Goal: Task Accomplishment & Management: Manage account settings

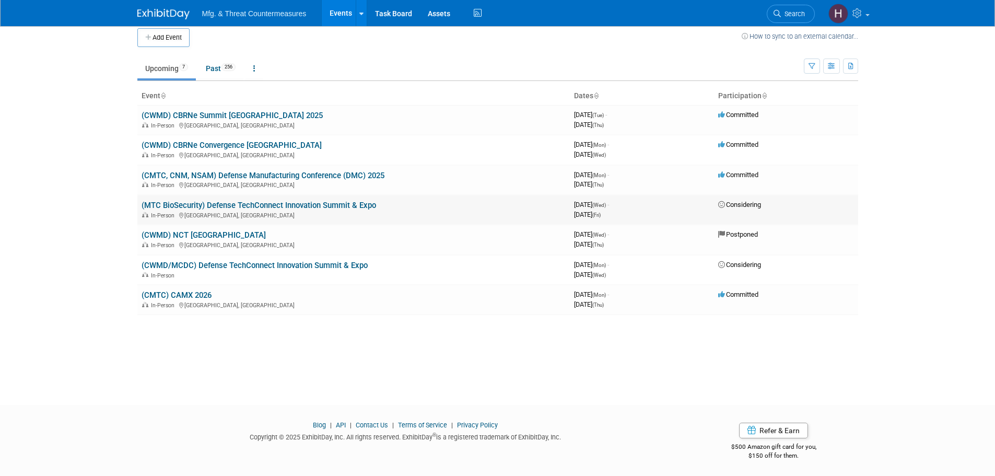
scroll to position [10, 0]
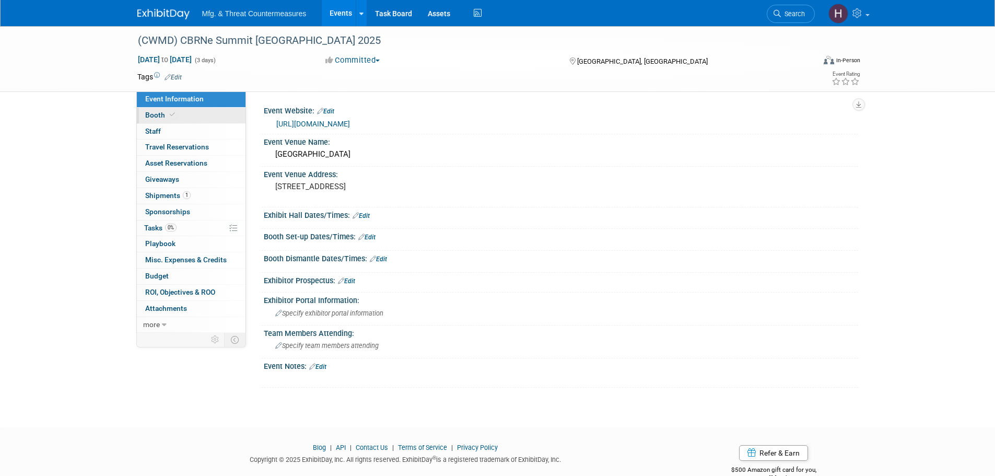
click at [178, 120] on link "Booth" at bounding box center [191, 116] width 109 height 16
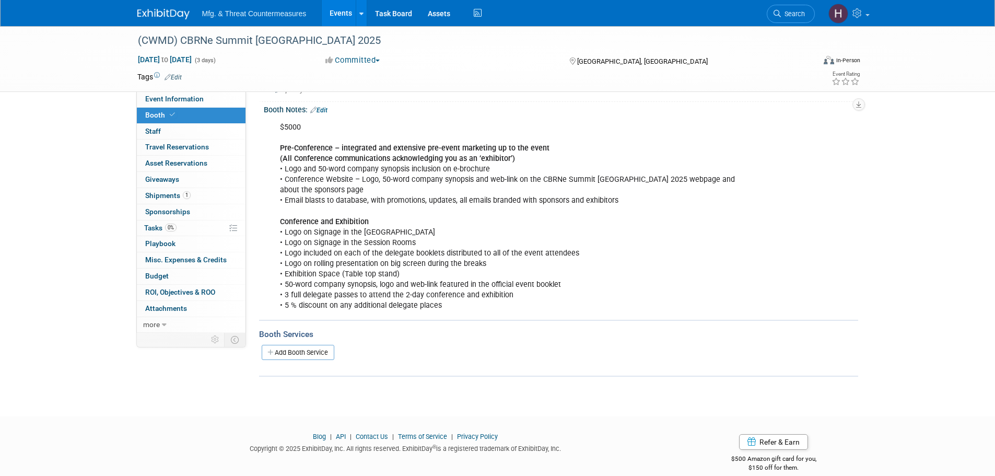
scroll to position [125, 0]
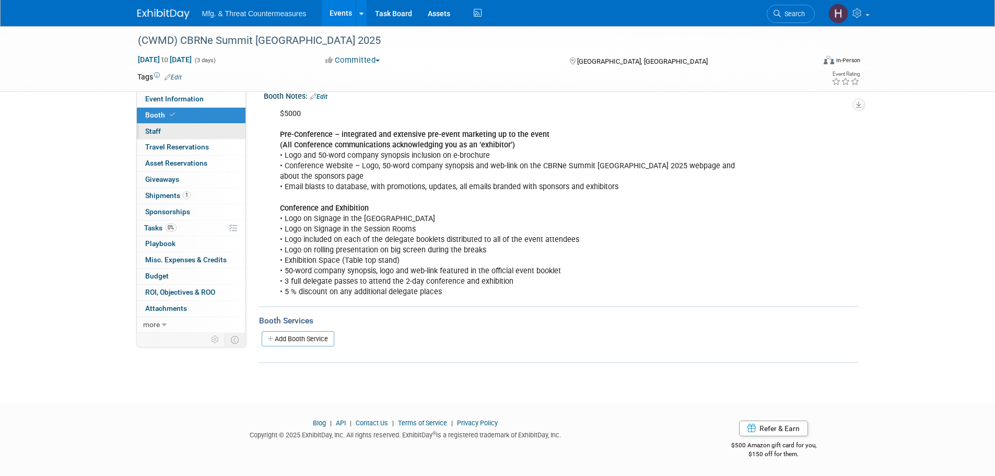
click at [208, 129] on link "0 Staff 0" at bounding box center [191, 132] width 109 height 16
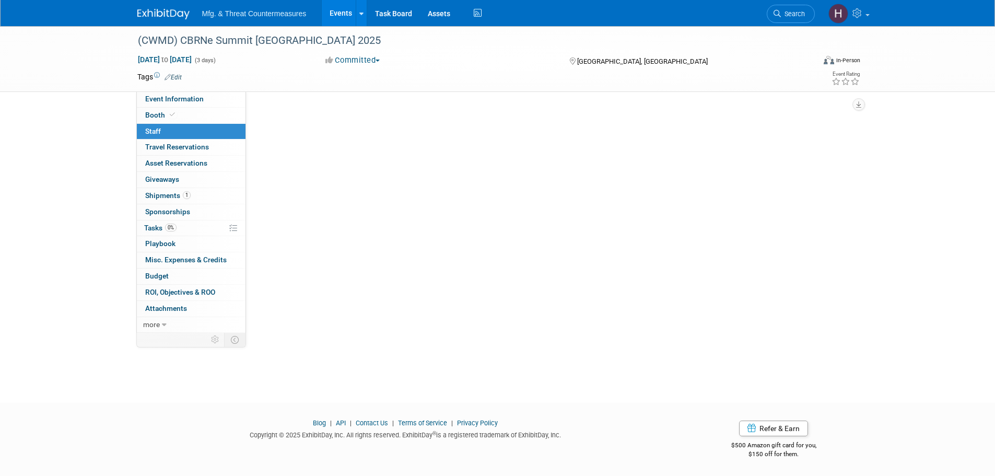
scroll to position [0, 0]
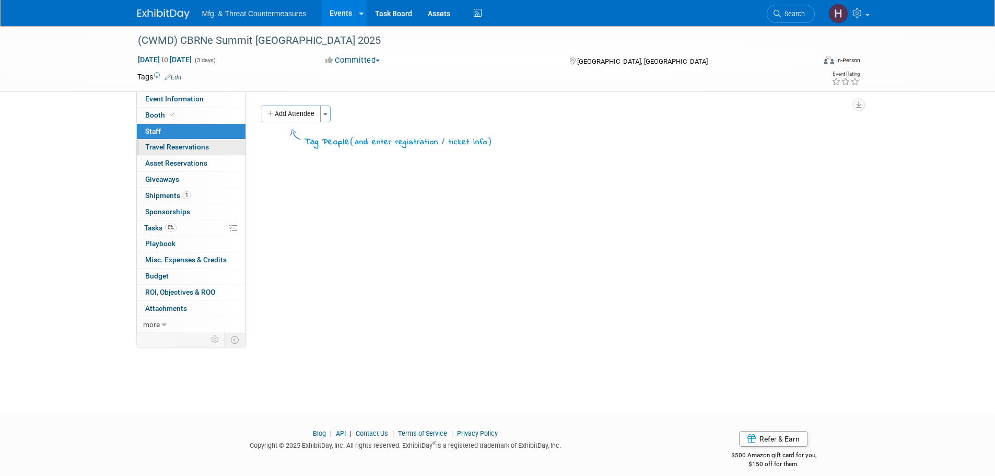
click at [189, 149] on span "Travel Reservations 0" at bounding box center [177, 147] width 64 height 8
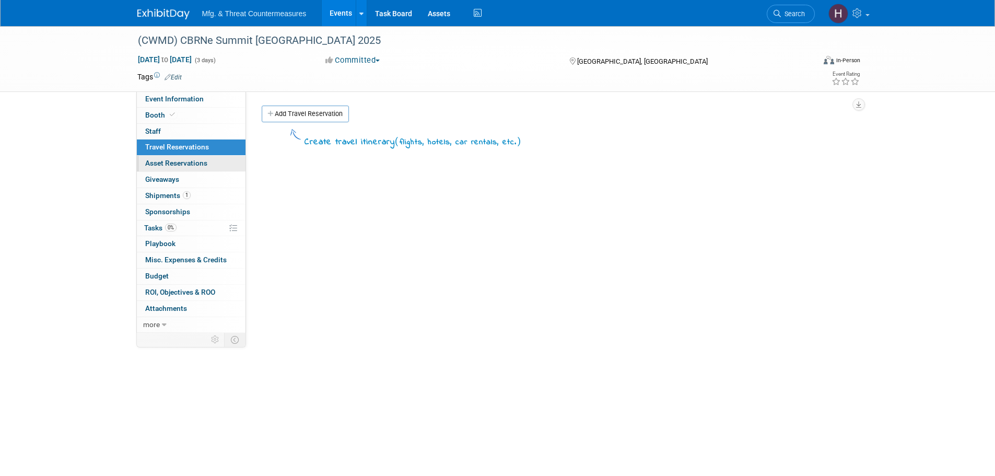
click at [181, 163] on span "Asset Reservations 0" at bounding box center [176, 163] width 62 height 8
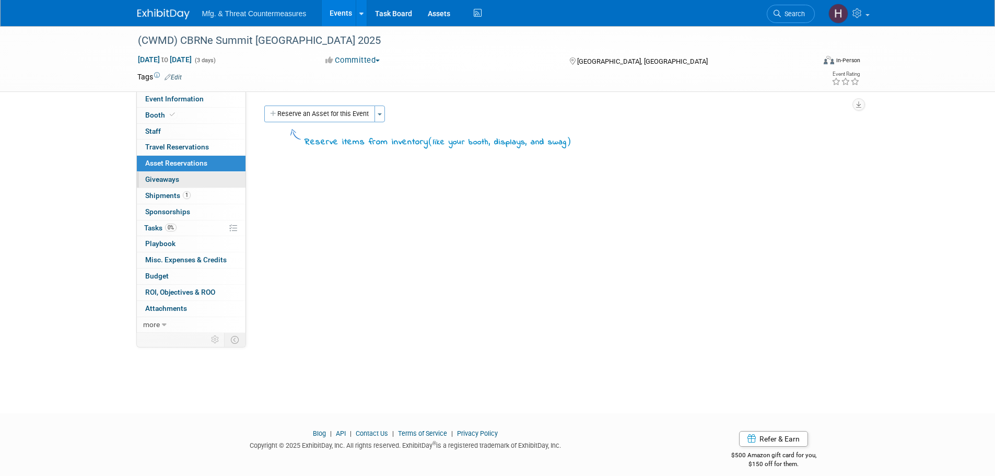
click at [174, 182] on span "Giveaways 0" at bounding box center [162, 179] width 34 height 8
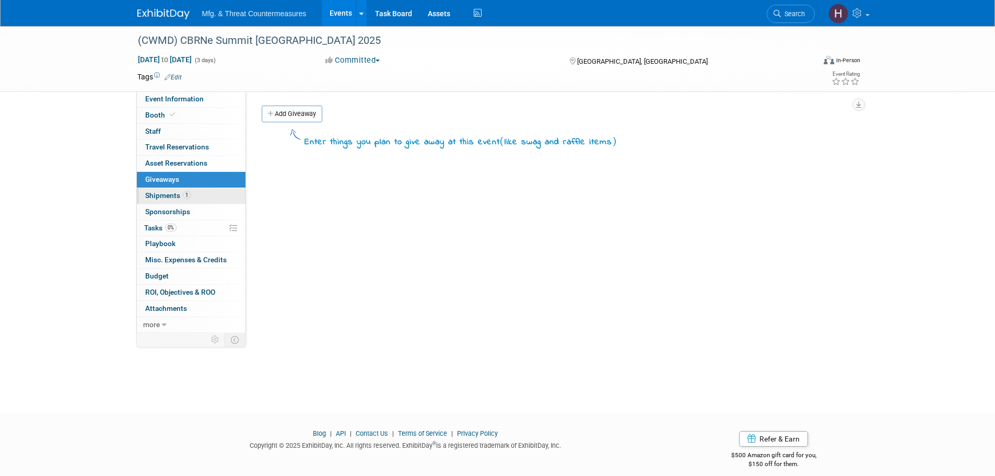
click at [168, 199] on span "Shipments 1" at bounding box center [167, 195] width 45 height 8
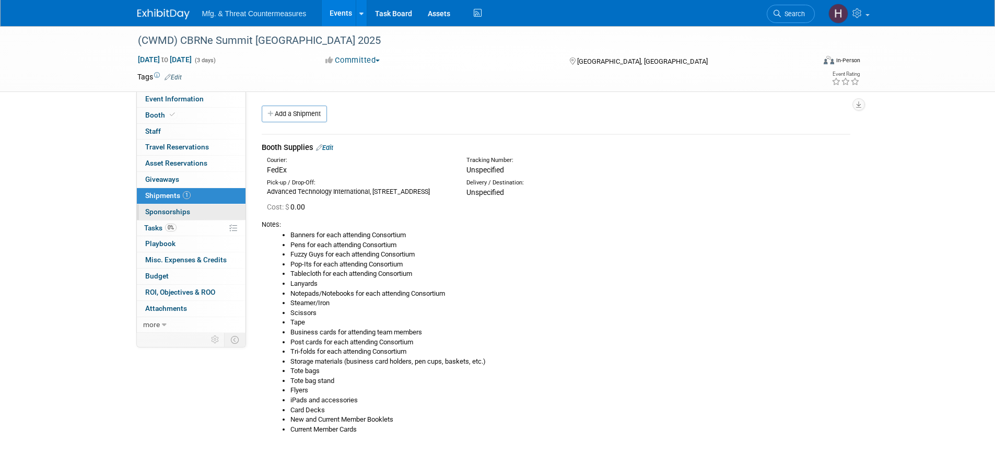
click at [161, 213] on span "Sponsorships 0" at bounding box center [167, 211] width 45 height 8
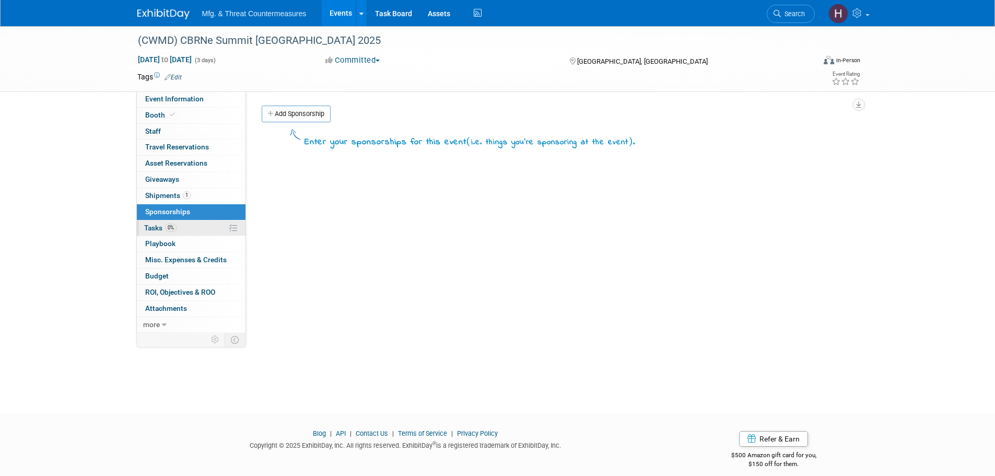
click at [163, 228] on span "Tasks 0%" at bounding box center [160, 228] width 32 height 8
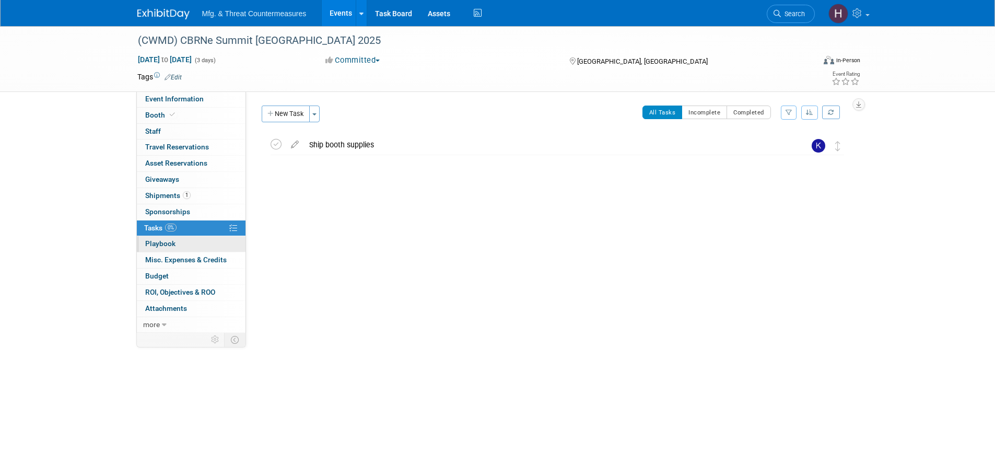
click at [164, 249] on link "0 Playbook 0" at bounding box center [191, 244] width 109 height 16
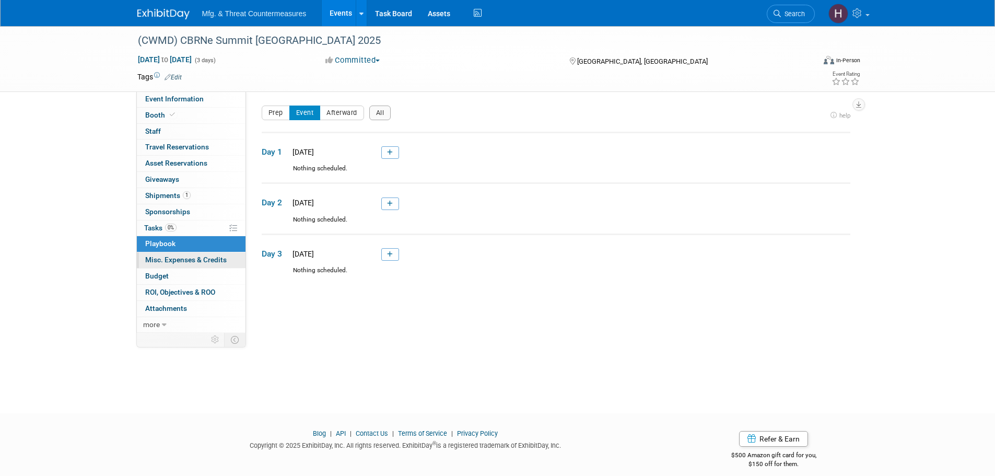
click at [157, 263] on span "Misc. Expenses & Credits 0" at bounding box center [185, 259] width 81 height 8
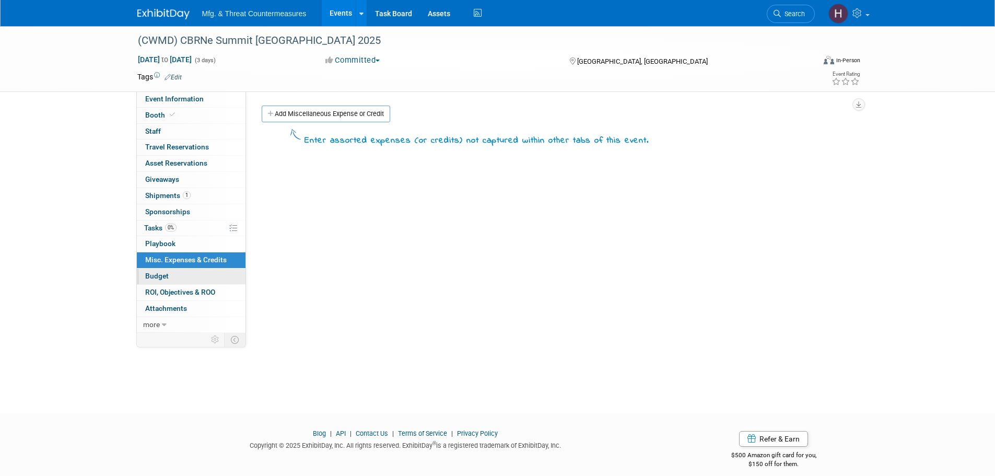
click at [164, 277] on span "Budget" at bounding box center [157, 276] width 24 height 8
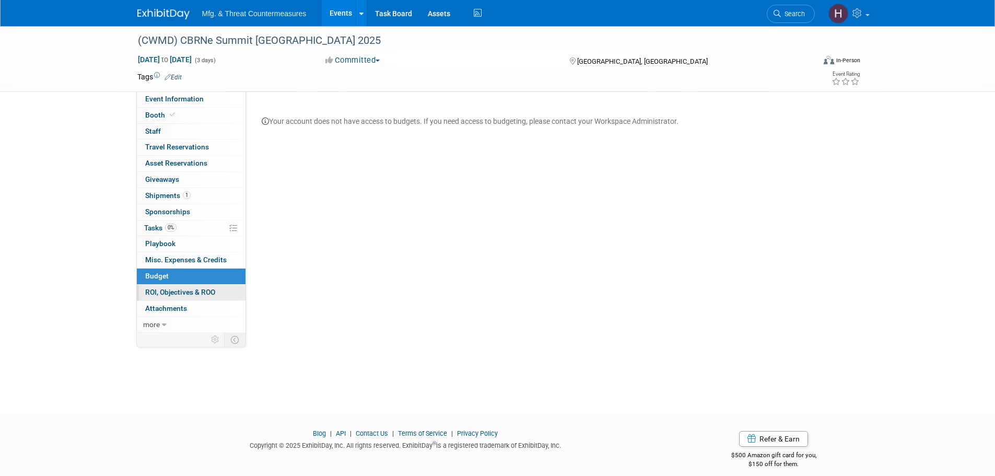
click at [172, 297] on link "0 ROI, Objectives & ROO 0" at bounding box center [191, 293] width 109 height 16
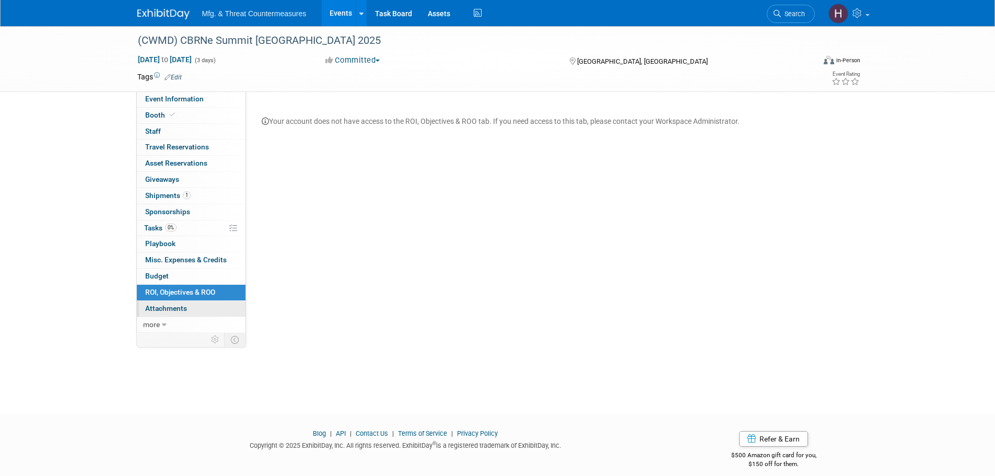
click at [170, 307] on span "Attachments 0" at bounding box center [166, 308] width 42 height 8
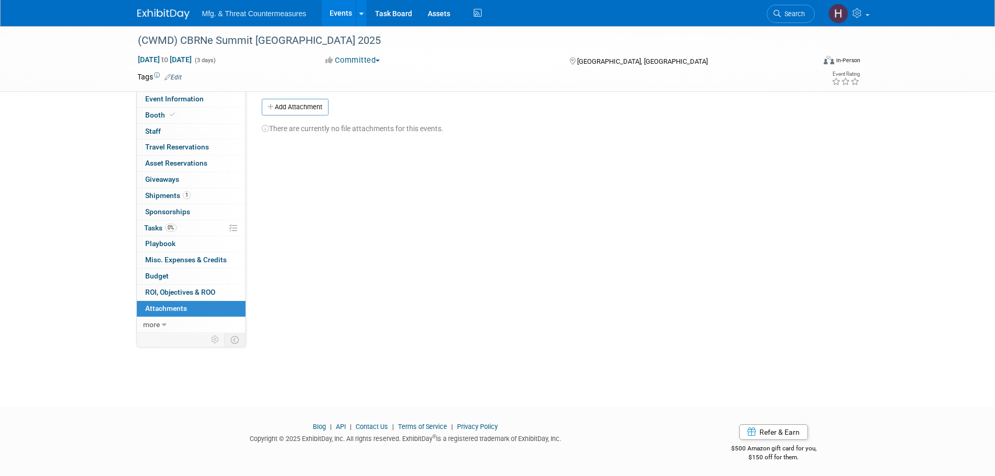
scroll to position [10, 0]
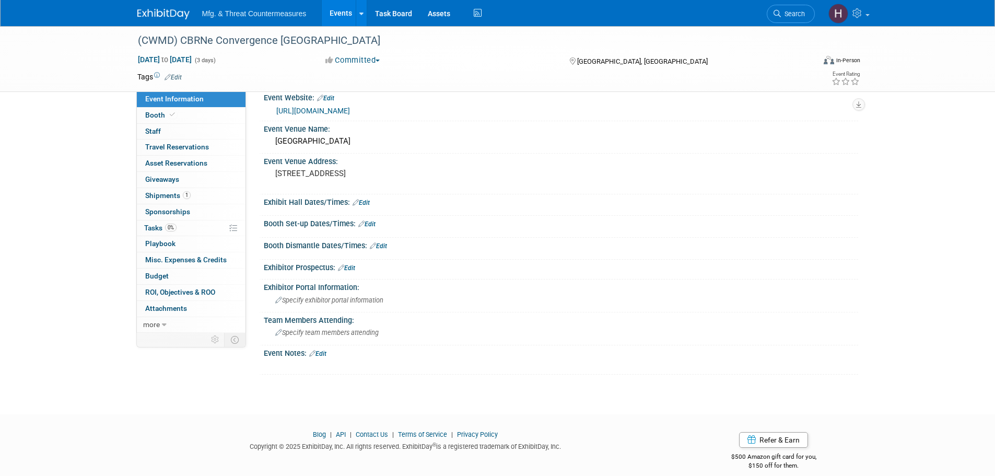
scroll to position [25, 0]
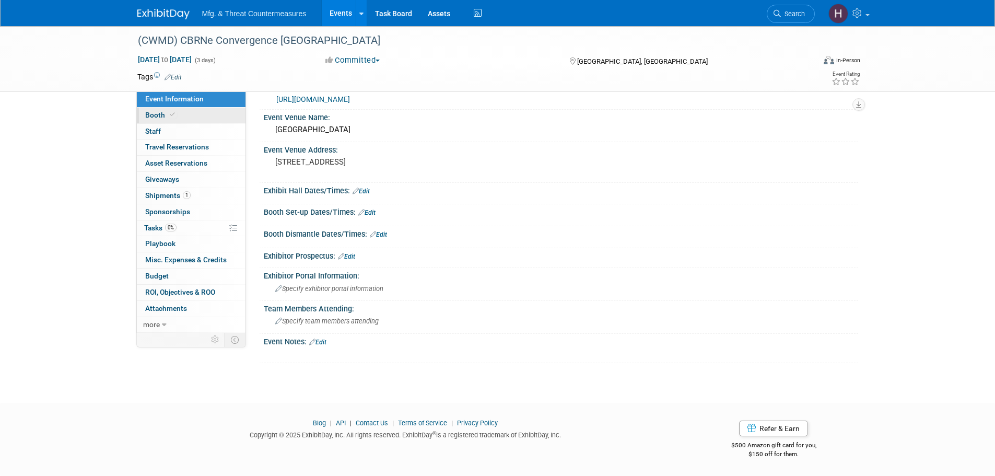
click at [184, 115] on link "Booth" at bounding box center [191, 116] width 109 height 16
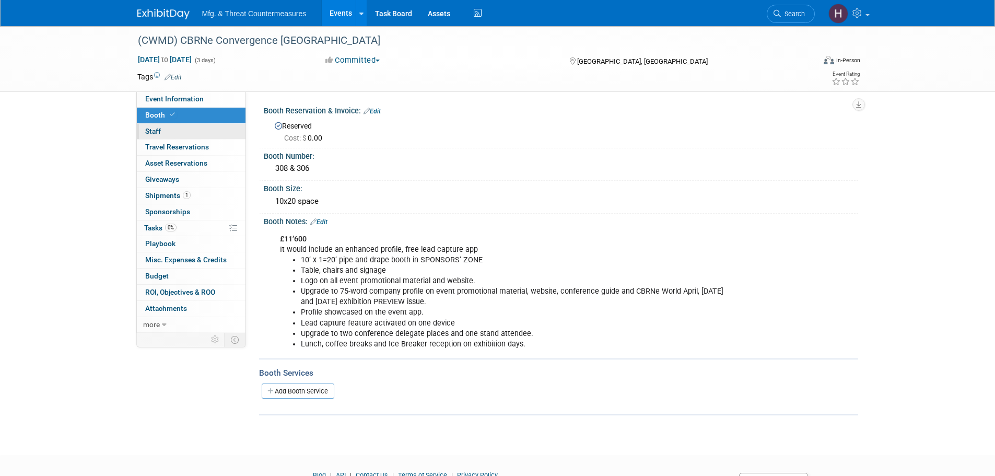
click at [176, 135] on link "0 Staff 0" at bounding box center [191, 132] width 109 height 16
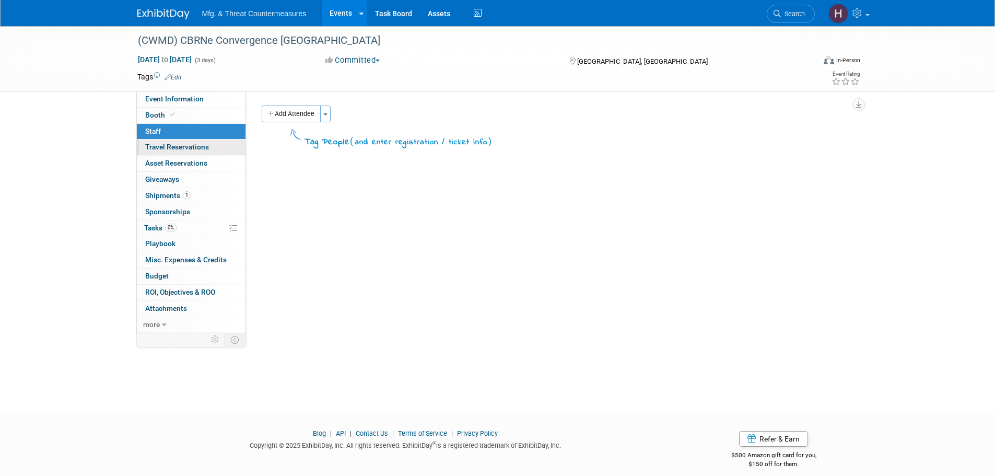
click at [173, 150] on span "Travel Reservations 0" at bounding box center [177, 147] width 64 height 8
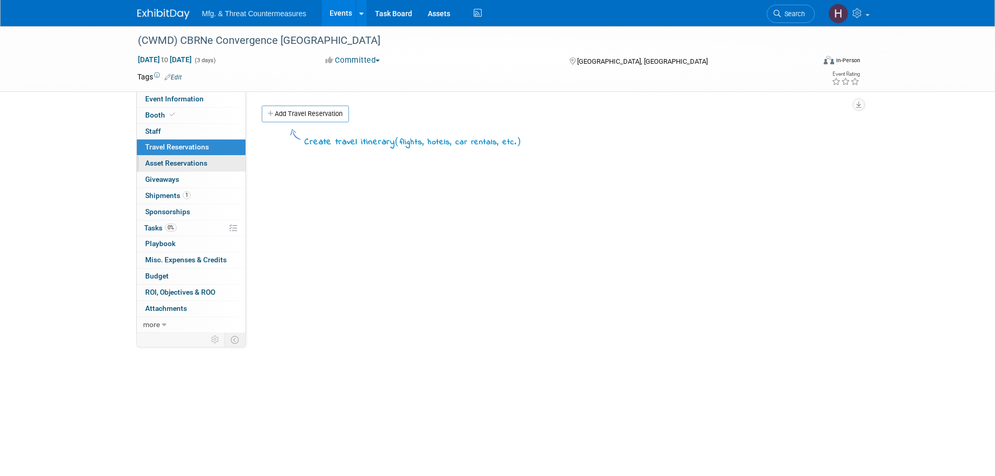
click at [172, 162] on span "Asset Reservations 0" at bounding box center [176, 163] width 62 height 8
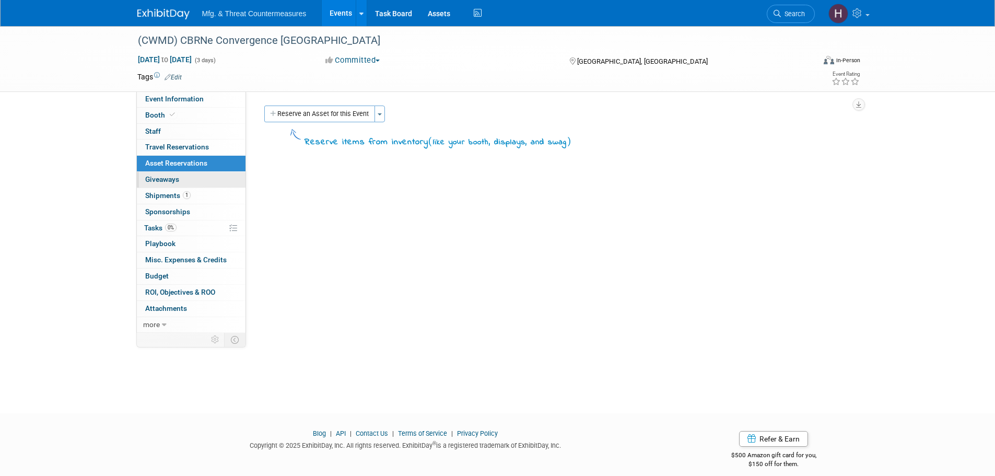
click at [171, 174] on link "0 Giveaways 0" at bounding box center [191, 180] width 109 height 16
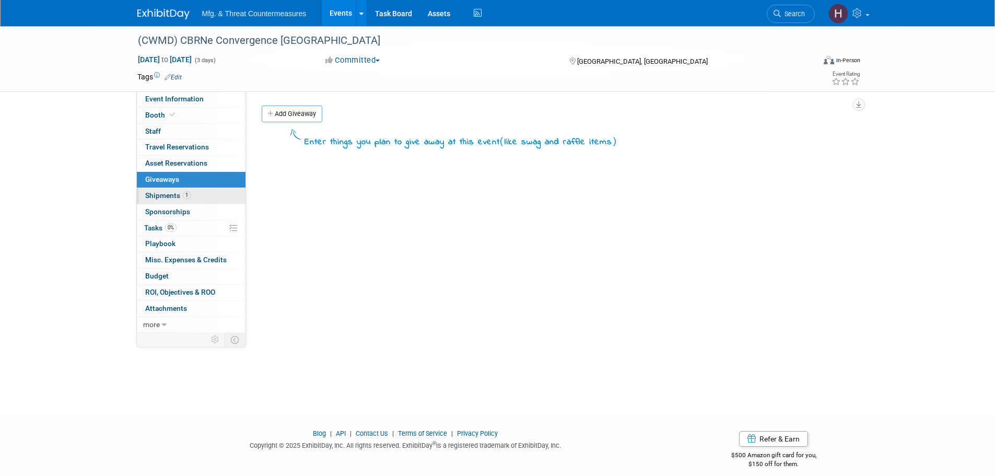
click at [166, 193] on span "Shipments 1" at bounding box center [167, 195] width 45 height 8
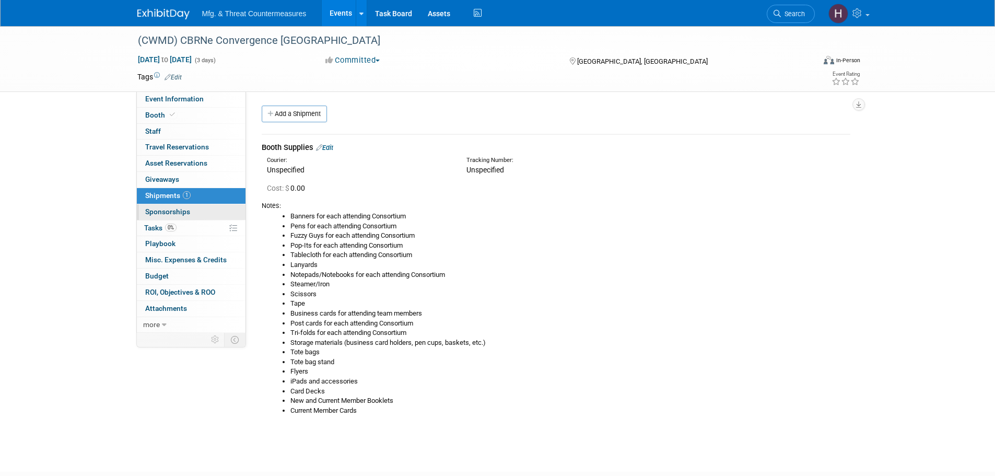
click at [159, 214] on span "Sponsorships 0" at bounding box center [167, 211] width 45 height 8
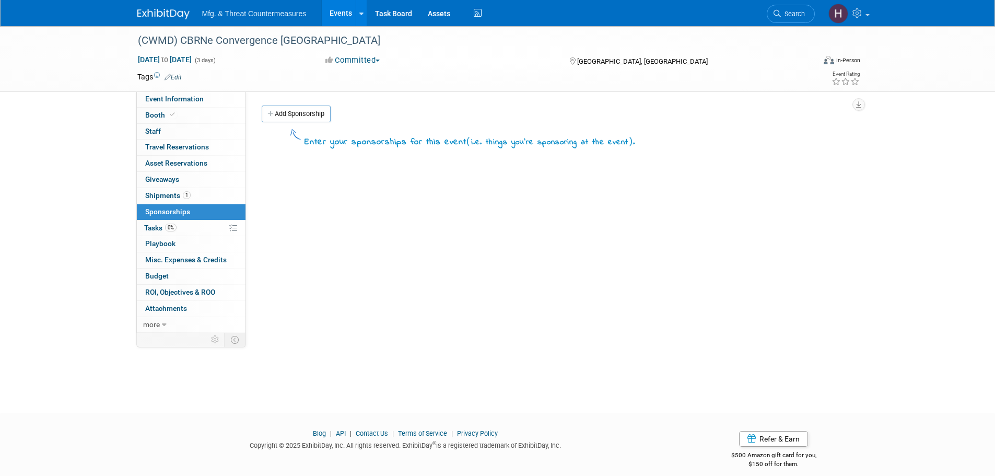
click at [158, 229] on span "Tasks 0%" at bounding box center [160, 228] width 32 height 8
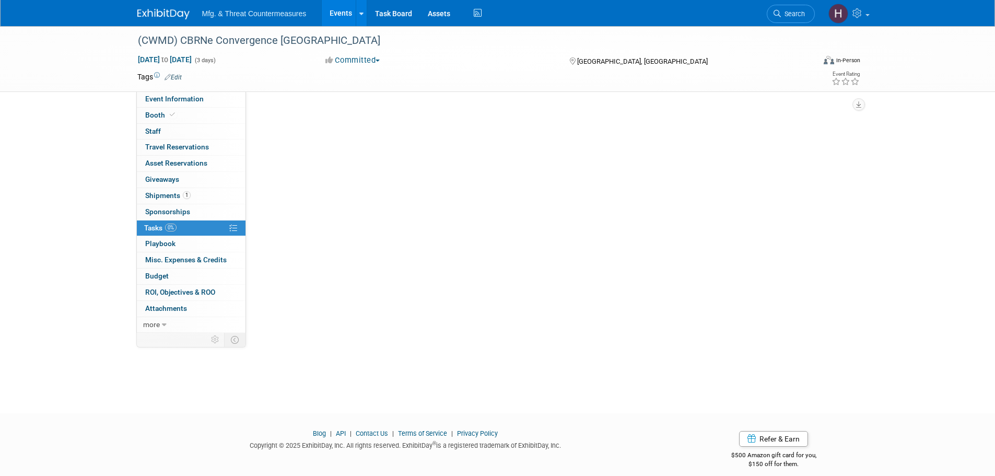
click at [158, 229] on span "Tasks 0%" at bounding box center [160, 228] width 32 height 8
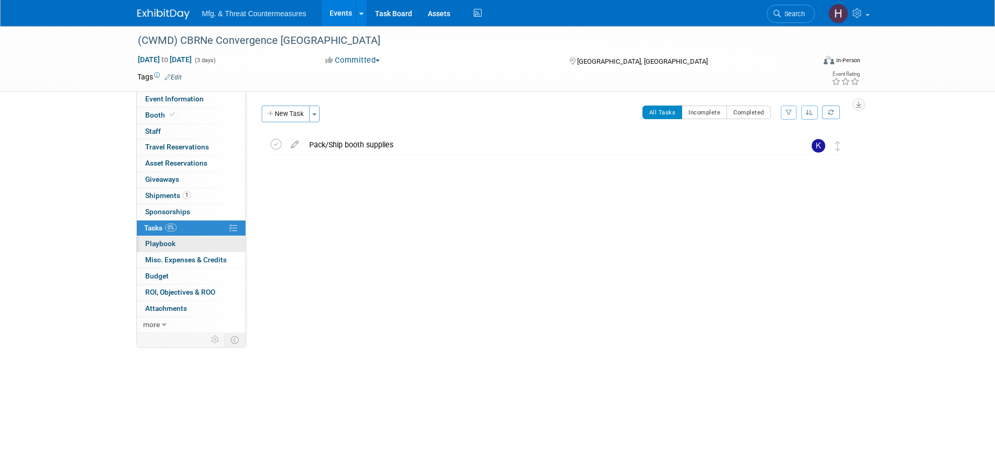
click at [158, 245] on span "Playbook 0" at bounding box center [160, 243] width 30 height 8
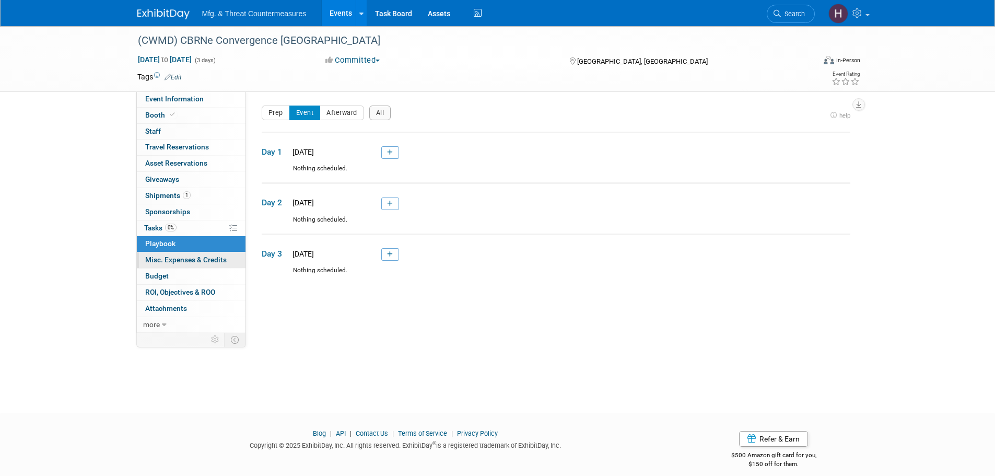
click at [158, 260] on span "Misc. Expenses & Credits 0" at bounding box center [185, 259] width 81 height 8
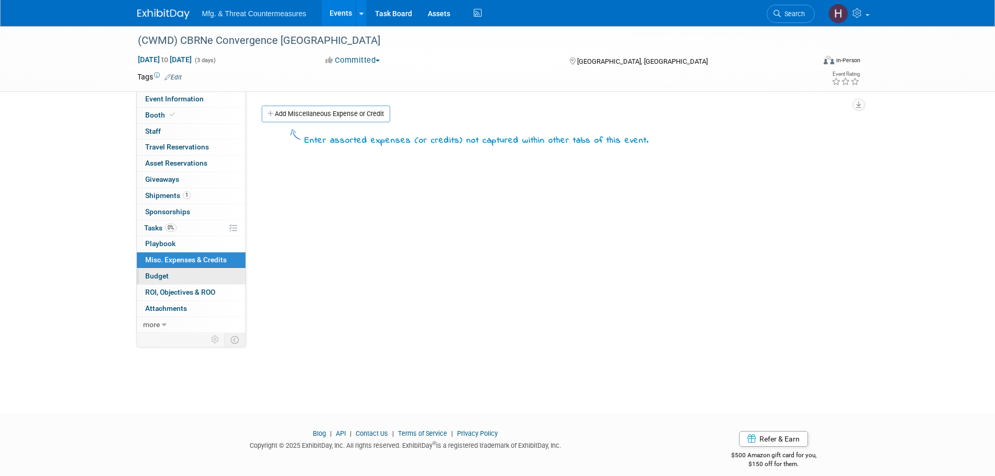
click at [151, 274] on span "Budget" at bounding box center [157, 276] width 24 height 8
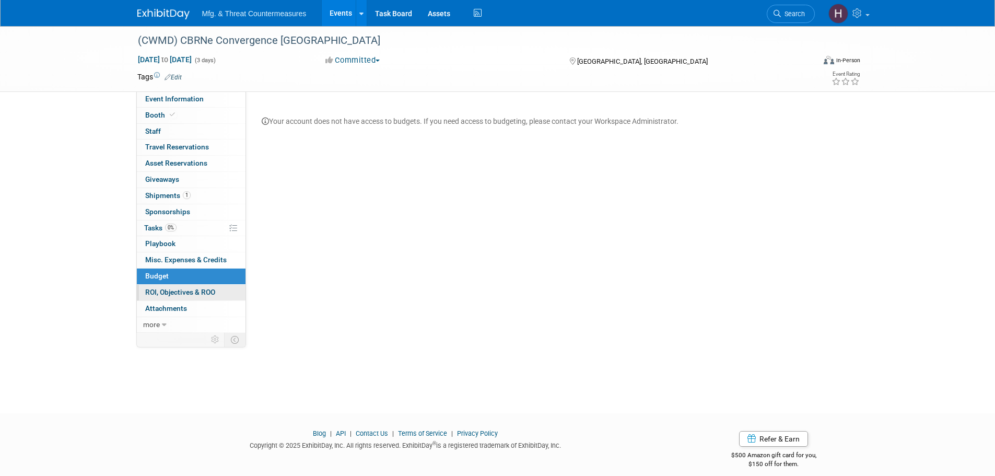
click at [148, 288] on span "ROI, Objectives & ROO 0" at bounding box center [180, 292] width 70 height 8
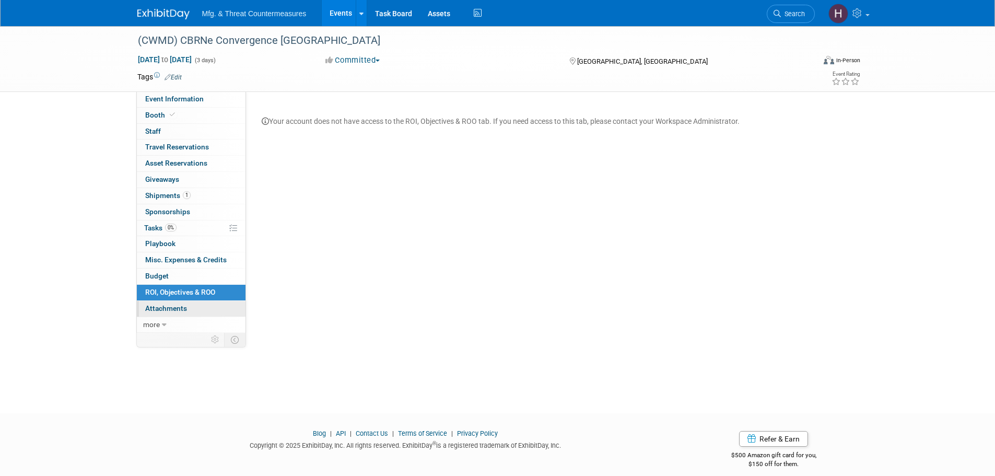
click at [147, 304] on span "Attachments 0" at bounding box center [166, 308] width 42 height 8
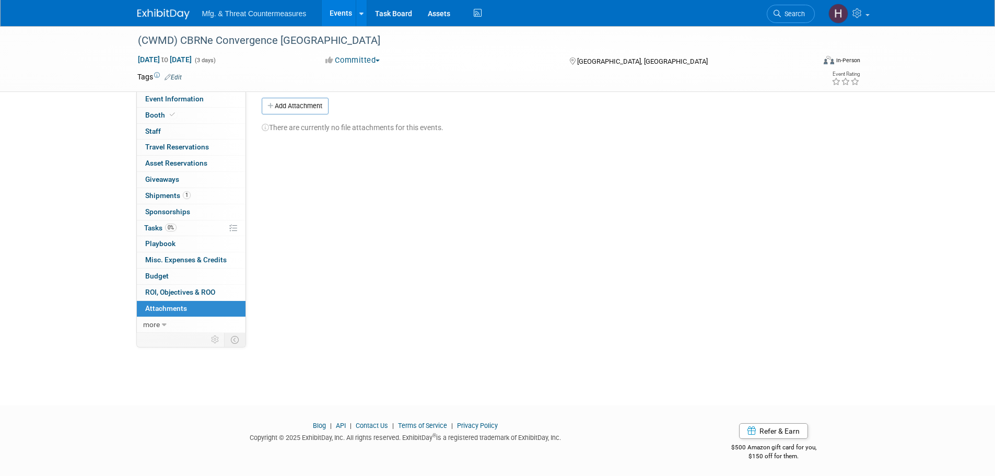
scroll to position [10, 0]
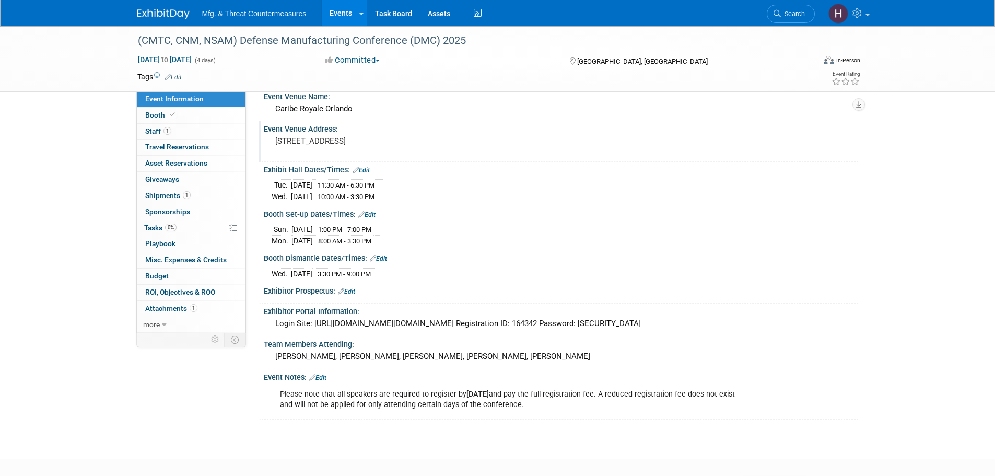
scroll to position [100, 0]
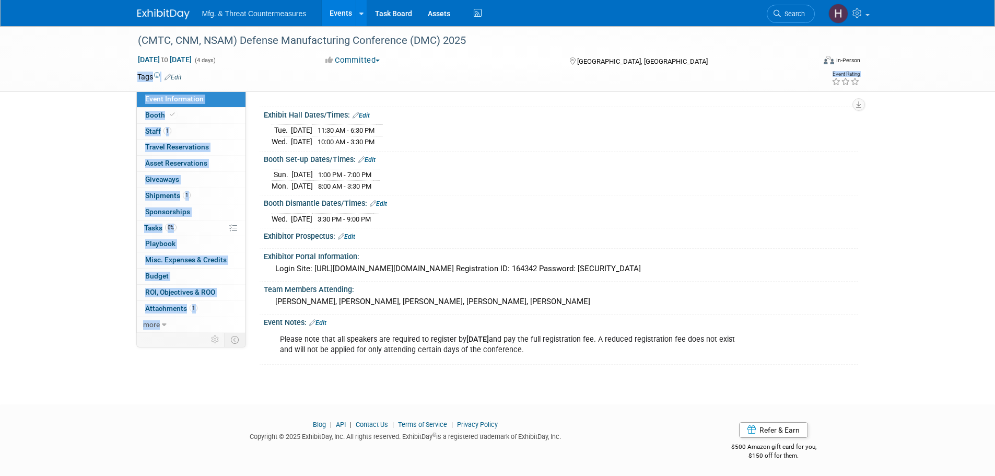
drag, startPoint x: -363, startPoint y: 146, endPoint x: -461, endPoint y: 98, distance: 108.6
click at [0, 98] on html "Mfg. & Threat Countermeasures Events Add Event Bulk Upload Events Shareable Eve…" at bounding box center [497, 138] width 995 height 476
click at [360, 271] on div "Login Site: https://secure.arctos-us.com/login/login.asp?ID=dmc202541128026 Reg…" at bounding box center [561, 269] width 579 height 16
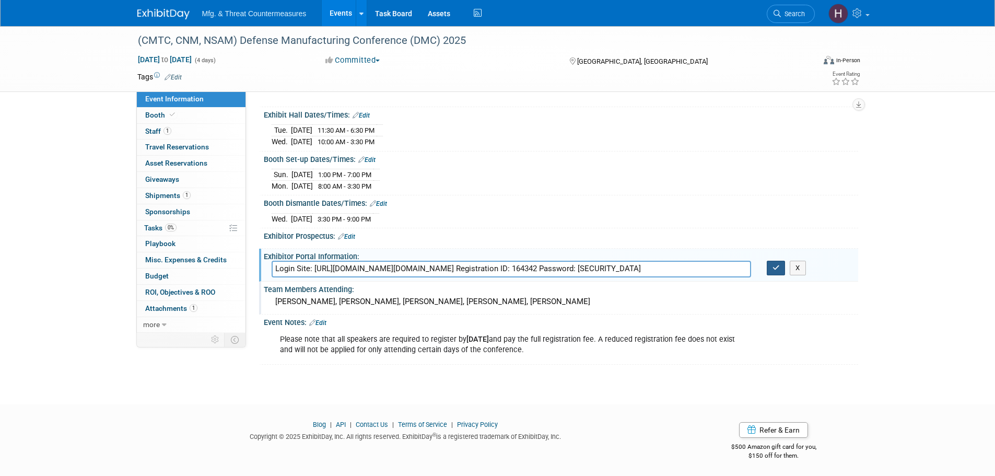
click at [769, 269] on button "button" at bounding box center [776, 268] width 19 height 15
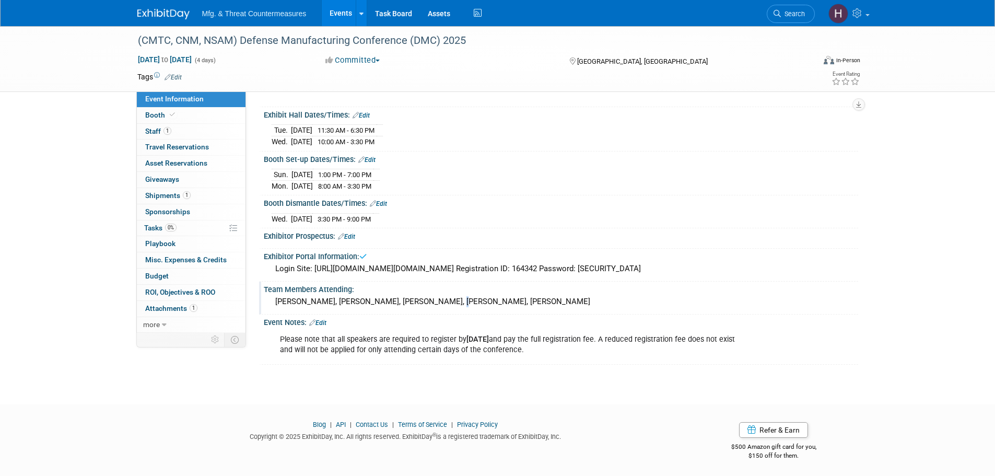
drag, startPoint x: 434, startPoint y: 301, endPoint x: 488, endPoint y: 287, distance: 56.5
click at [442, 296] on div "Daniel Reed, Robert Mashburn, Jamie Breakfield, Robert Conley, Hillary Hawkins" at bounding box center [561, 302] width 579 height 16
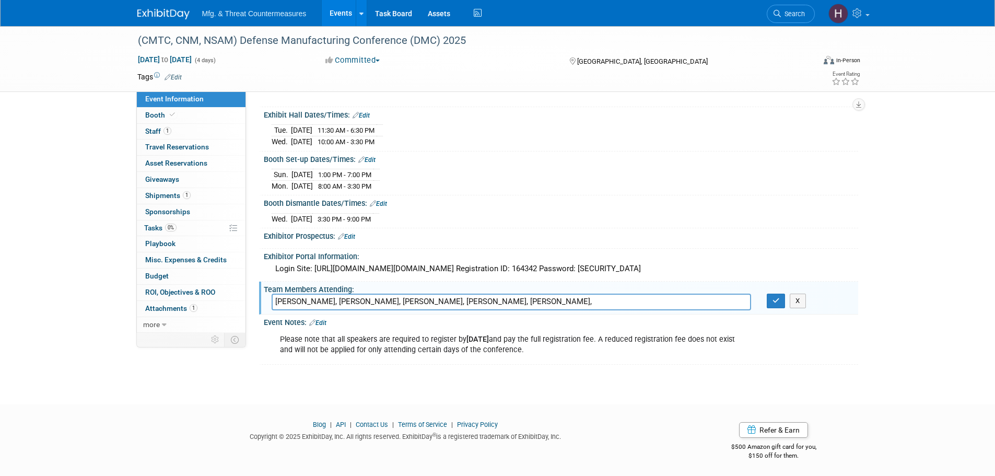
click at [577, 299] on input "Daniel Reed, Robert Mashburn, Jamie Breakfield, Robert Conley, Hillary Hawkins," at bounding box center [512, 302] width 480 height 16
type input "Daniel Reed, Robert Mashburn, Jamie Breakfield, Robert Conley, Hillary Hawkins,…"
click at [766, 298] on div "X" at bounding box center [808, 301] width 99 height 15
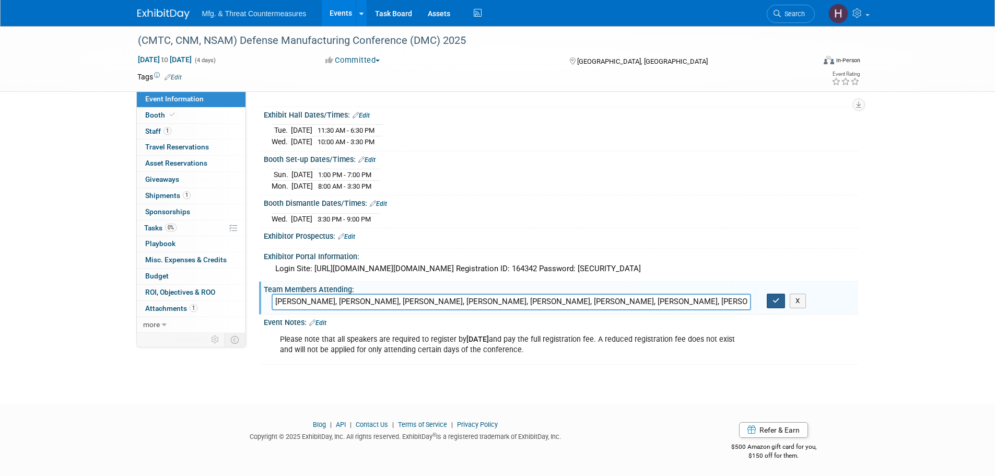
click at [770, 298] on button "button" at bounding box center [776, 301] width 19 height 15
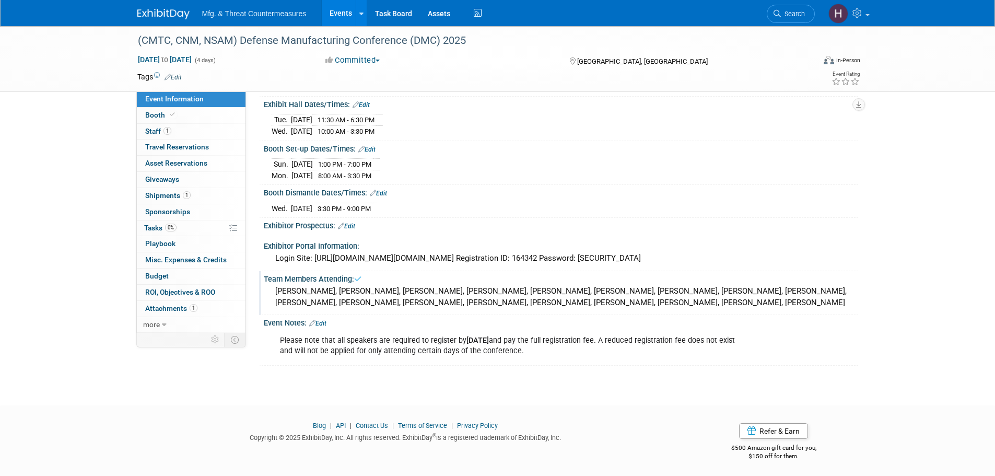
scroll to position [112, 0]
click at [696, 295] on div "Daniel Reed, Robert Mashburn, Jamie Breakfield, Robert Conley, Hillary Hawkins,…" at bounding box center [561, 296] width 579 height 28
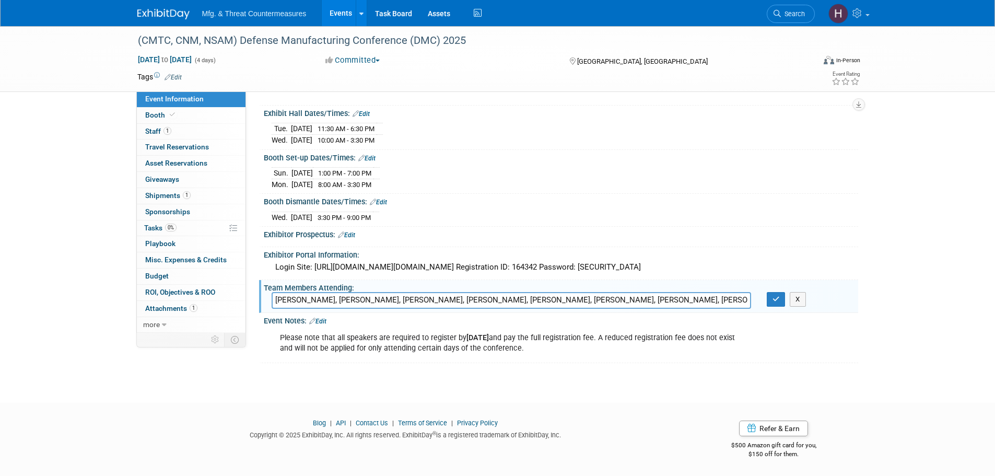
scroll to position [100, 0]
drag, startPoint x: 724, startPoint y: 302, endPoint x: 795, endPoint y: 278, distance: 74.3
click at [758, 288] on div "Team Members Attending: Daniel Reed, Robert Mashburn, Jamie Breakfield, Robert …" at bounding box center [558, 298] width 599 height 33
drag, startPoint x: 795, startPoint y: 278, endPoint x: 909, endPoint y: 305, distance: 118.0
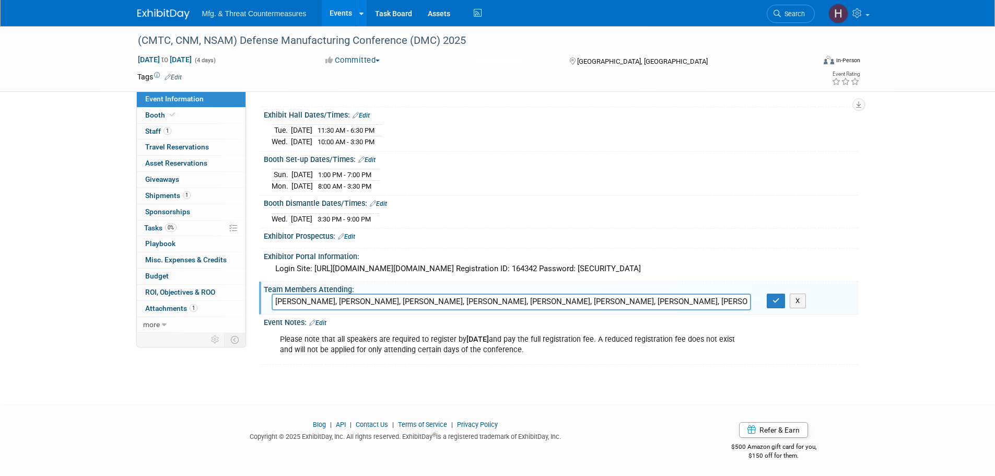
click at [913, 303] on div "(CMTC, CNM, NSAM) Defense Manufacturing Conference (DMC) 2025 Nov 17, 2025 to N…" at bounding box center [497, 156] width 995 height 460
drag, startPoint x: 691, startPoint y: 294, endPoint x: 886, endPoint y: 295, distance: 195.4
click at [896, 293] on div "(CMTC, CNM, NSAM) Defense Manufacturing Conference (DMC) 2025 Nov 17, 2025 to N…" at bounding box center [497, 156] width 995 height 460
click at [745, 295] on input "Daniel Reed, Robert Mashburn, Jamie Breakfield, Robert Conley, Hillary Hawkins,…" at bounding box center [512, 302] width 480 height 16
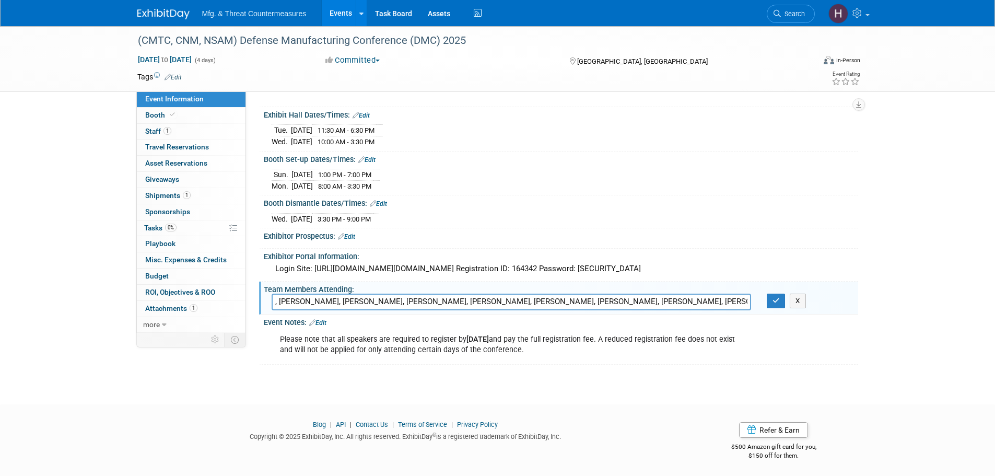
click at [749, 298] on input "Daniel Reed, Robert Mashburn, Jamie Breakfield, Robert Conley, Hillary Hawkins,…" at bounding box center [512, 302] width 480 height 16
type input "Daniel Reed, Robert Mashburn, Jamie Breakfield, Robert Conley, Hillary Hawkins,…"
click at [776, 297] on icon "button" at bounding box center [776, 300] width 7 height 7
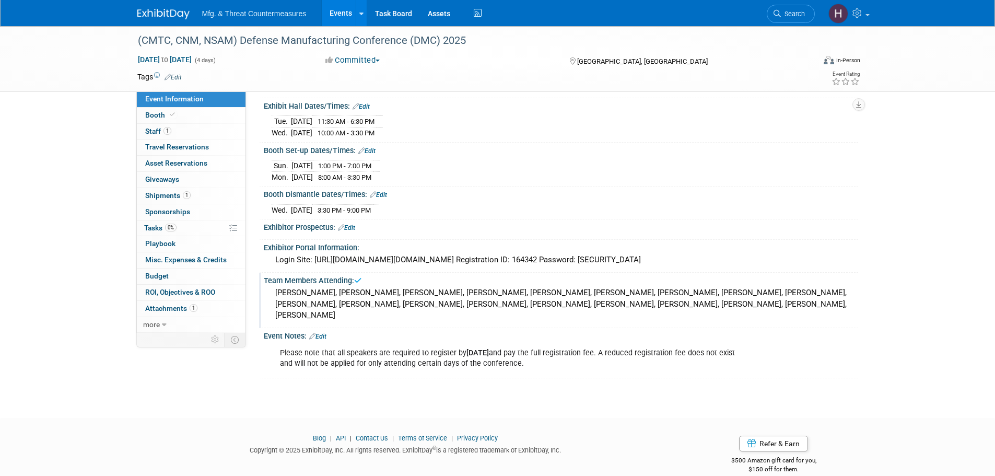
scroll to position [112, 0]
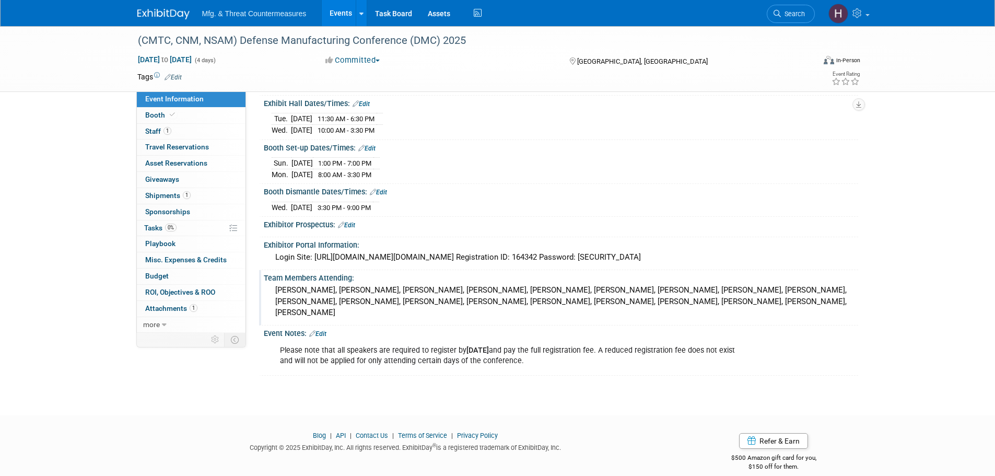
drag, startPoint x: 586, startPoint y: 329, endPoint x: 575, endPoint y: 339, distance: 14.4
click at [579, 340] on div "Please note that all speakers are required to register by OCT 23 and pay the fu…" at bounding box center [508, 355] width 471 height 31
click at [545, 354] on div "Please note that all speakers are required to register by OCT 23 and pay the fu…" at bounding box center [508, 355] width 471 height 31
click at [320, 330] on link "Edit" at bounding box center [317, 333] width 17 height 7
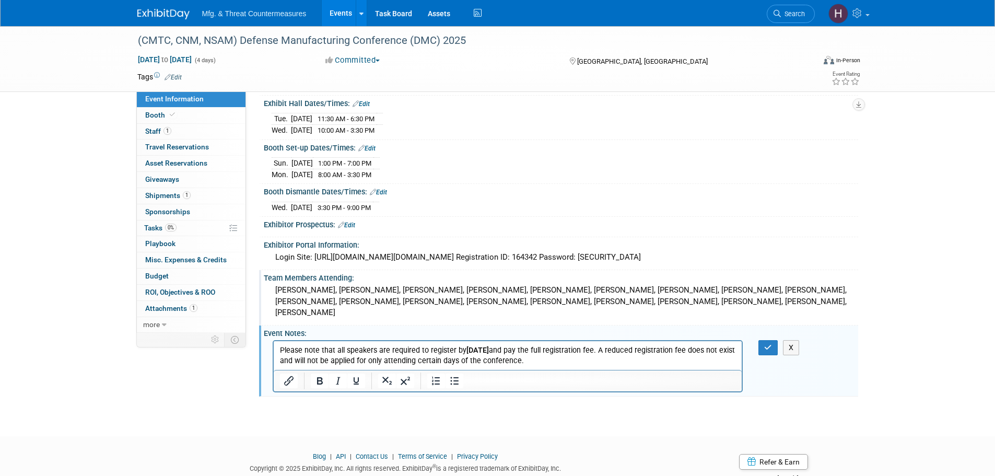
scroll to position [0, 0]
click at [540, 366] on html "Please note that all speakers are required to register by OCT 23 and pay the fu…" at bounding box center [507, 353] width 469 height 25
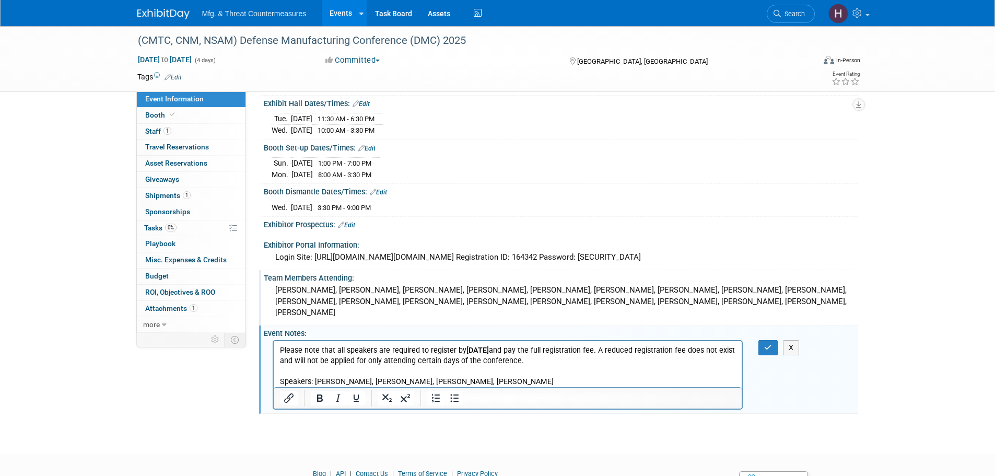
click at [757, 340] on div "X" at bounding box center [775, 347] width 48 height 15
click at [764, 340] on button "button" at bounding box center [767, 347] width 19 height 15
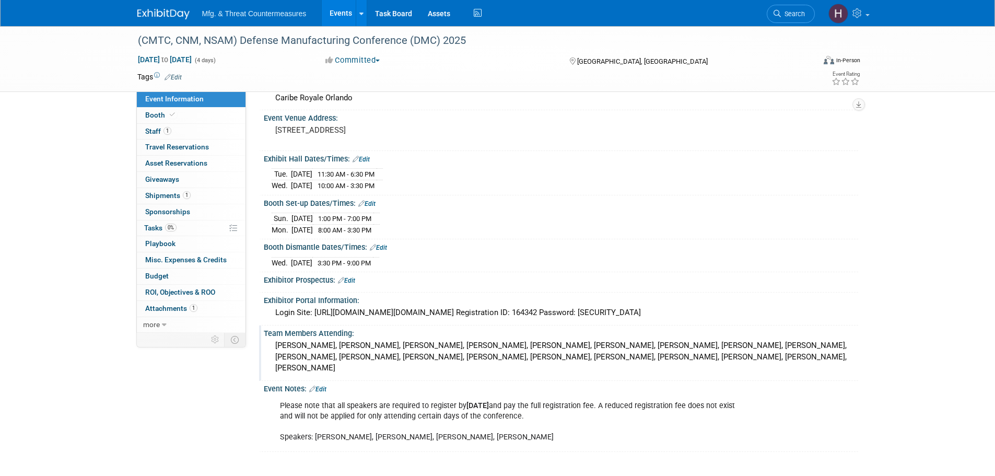
scroll to position [133, 0]
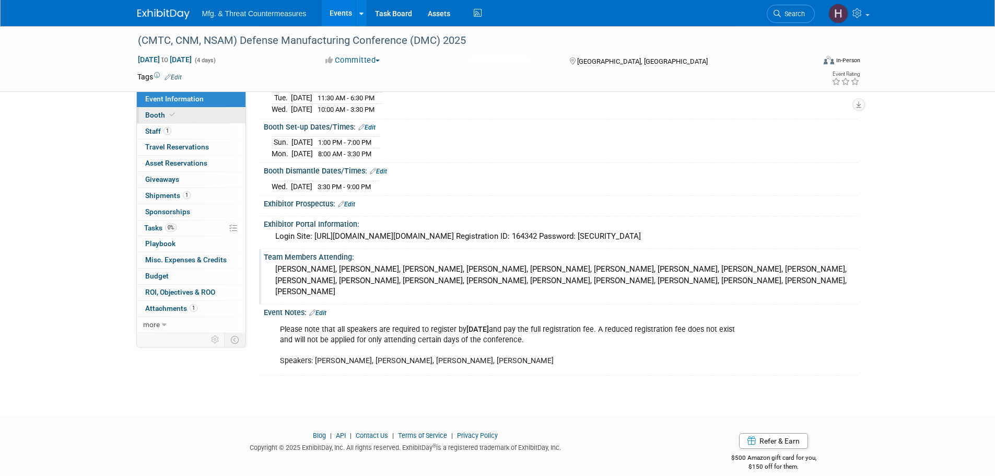
click at [202, 120] on link "Booth" at bounding box center [191, 116] width 109 height 16
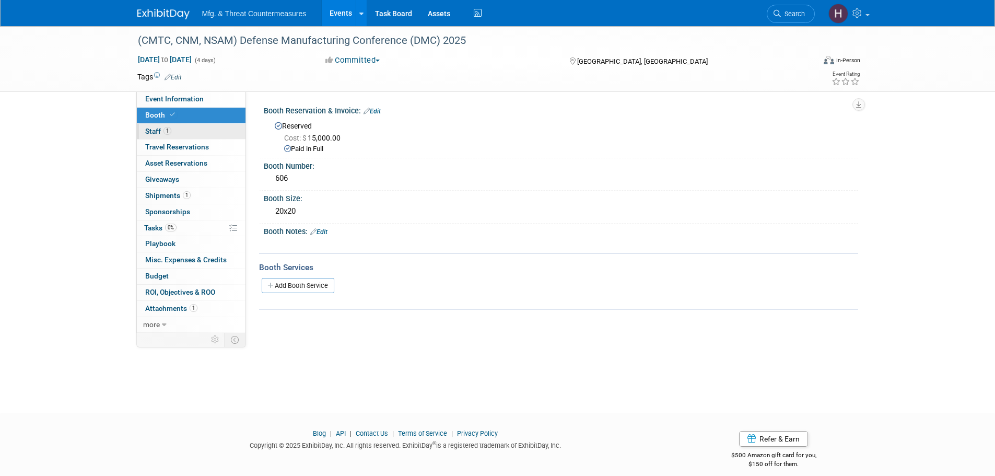
click at [195, 130] on link "1 Staff 1" at bounding box center [191, 132] width 109 height 16
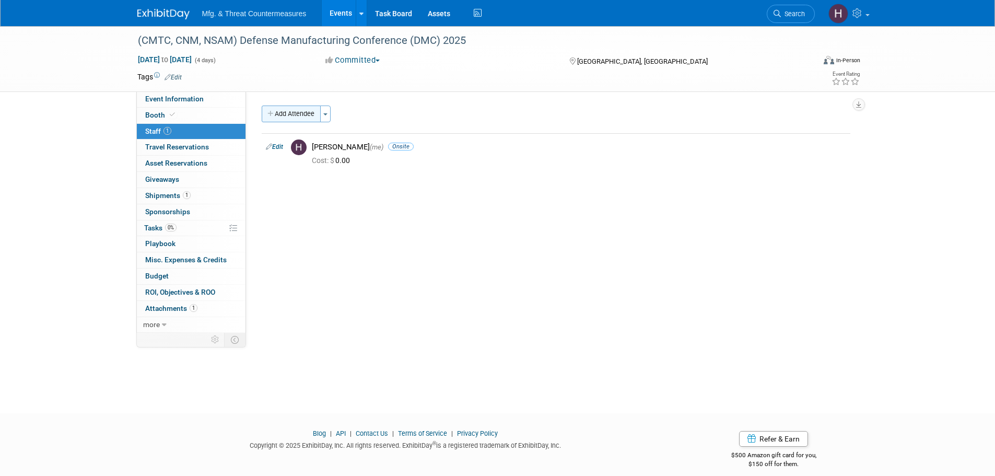
click at [295, 114] on button "Add Attendee" at bounding box center [291, 114] width 59 height 17
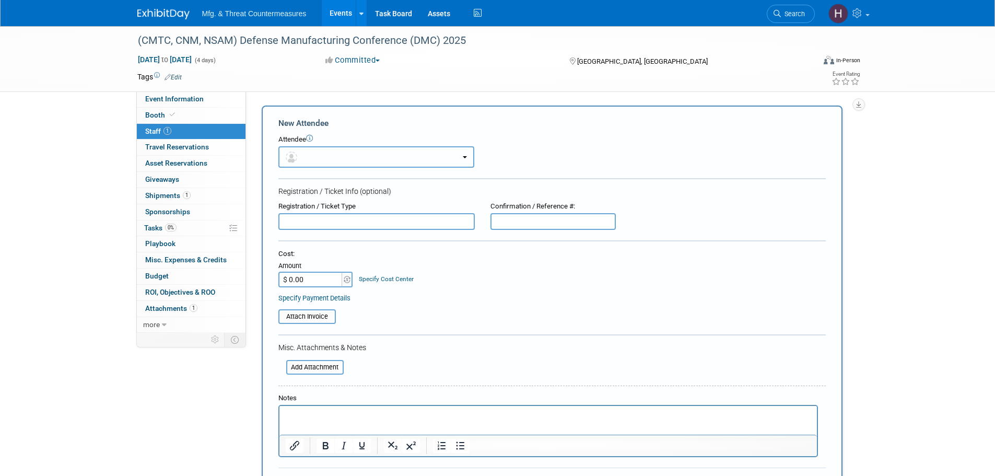
click at [344, 151] on button "button" at bounding box center [376, 156] width 196 height 21
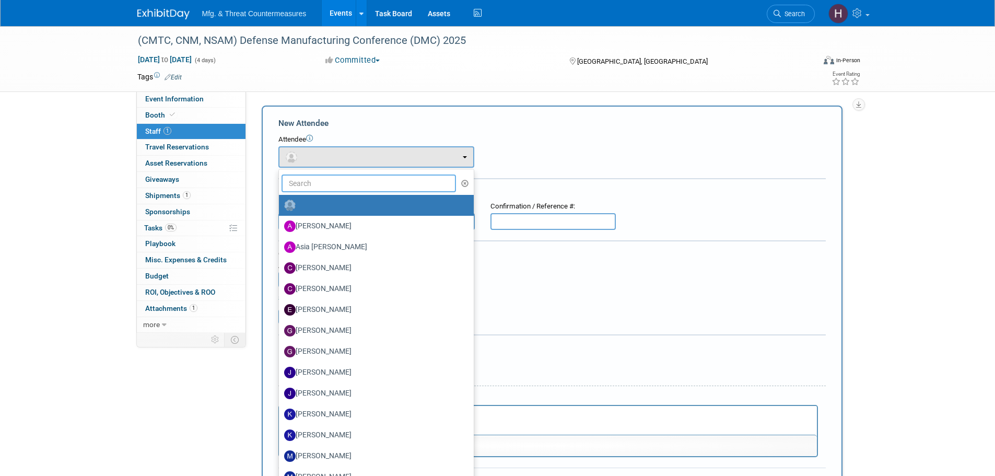
click at [321, 177] on input "text" at bounding box center [369, 183] width 175 height 18
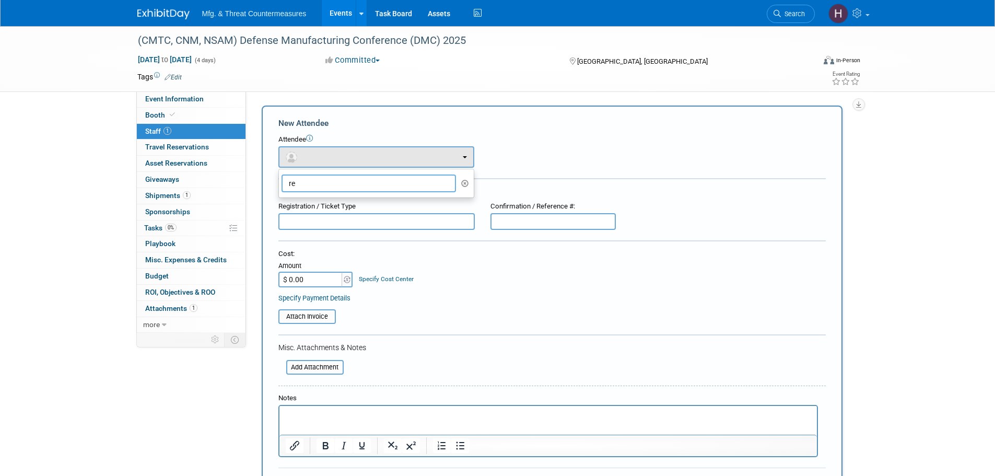
type input "r"
type input "m"
type input "b"
type input "c"
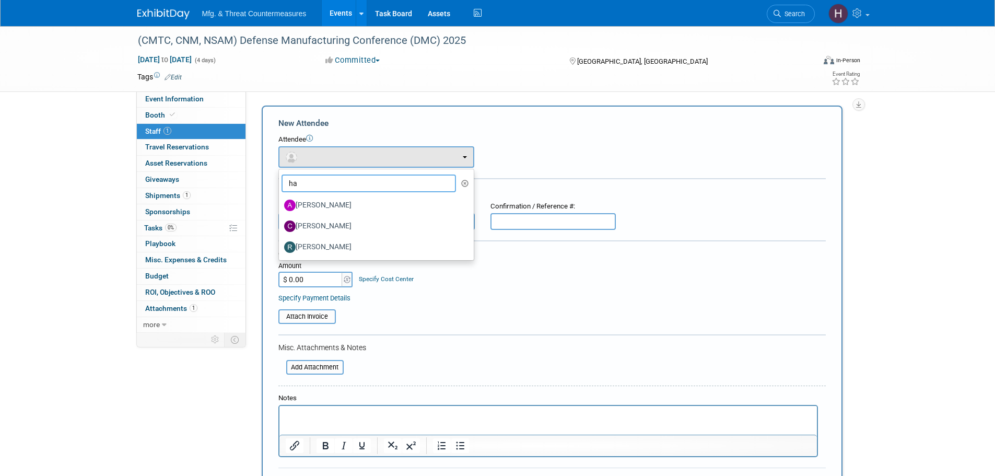
type input "h"
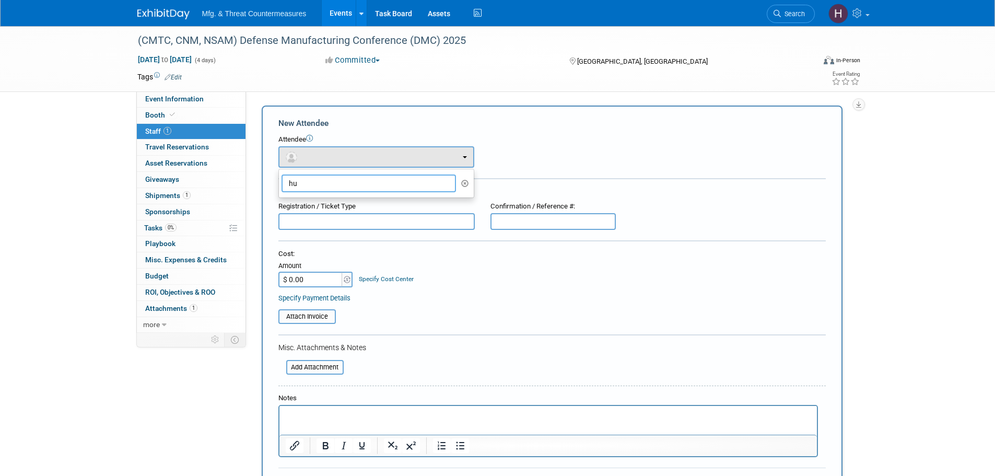
type input "h"
type input "s"
type input "m"
type input "h"
type input "m"
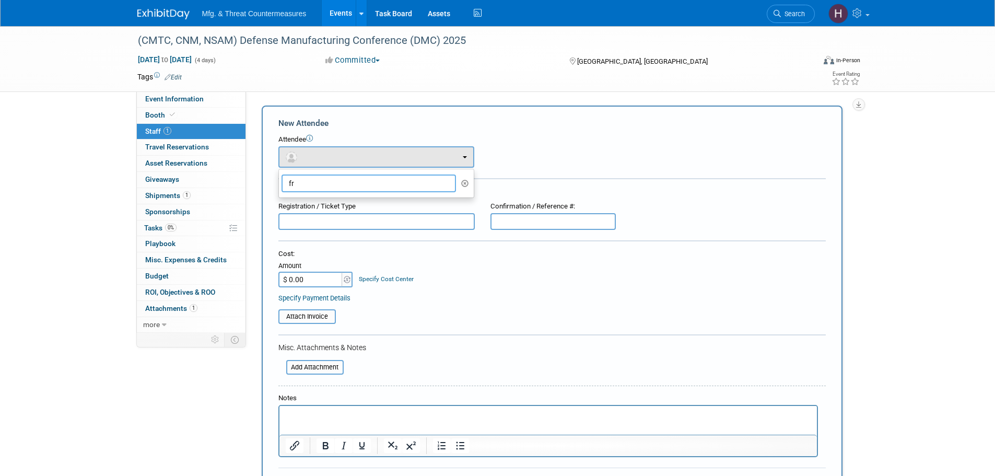
type input "f"
type input "d"
type input "c"
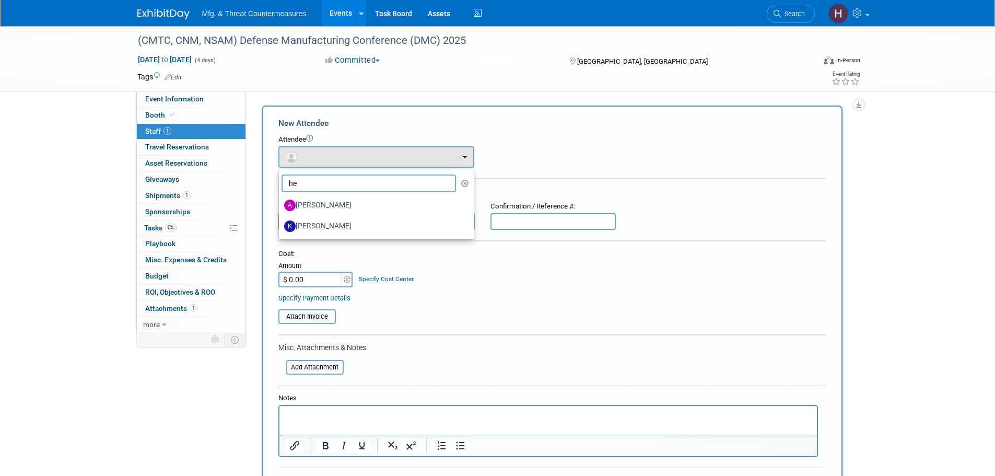
type input "h"
type input "d"
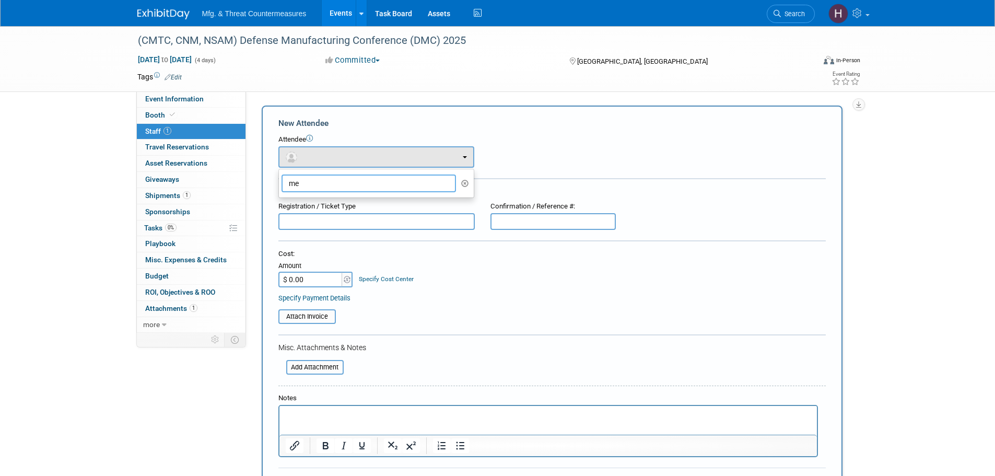
type input "m"
type input "h"
type input "s"
type input "b"
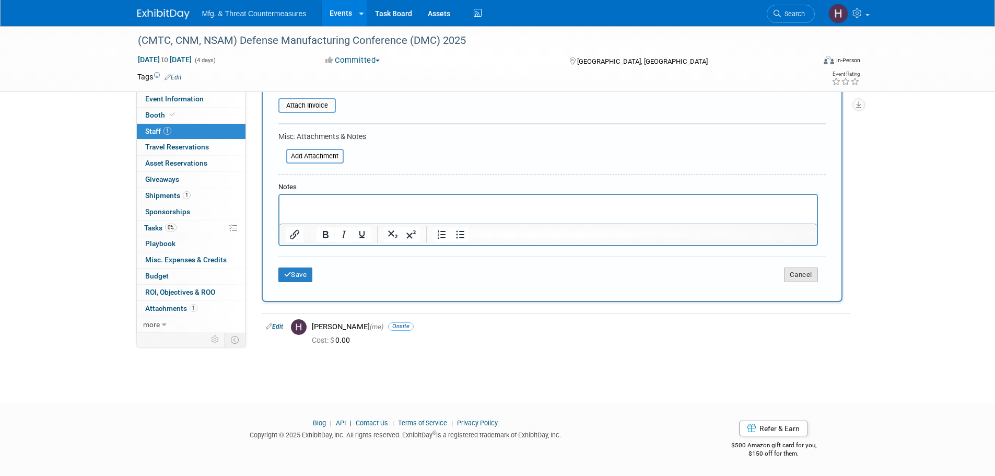
type input "gas"
click at [815, 276] on button "Cancel" at bounding box center [801, 274] width 34 height 15
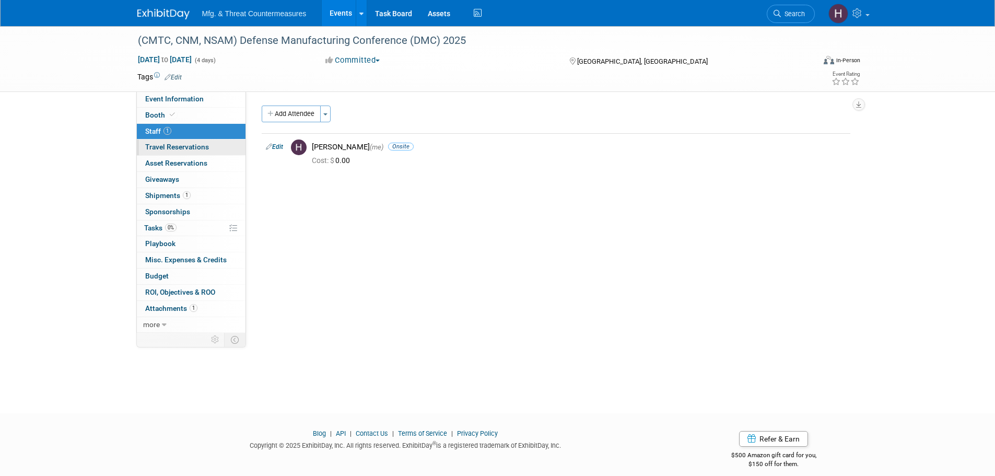
click at [193, 150] on span "Travel Reservations 0" at bounding box center [177, 147] width 64 height 8
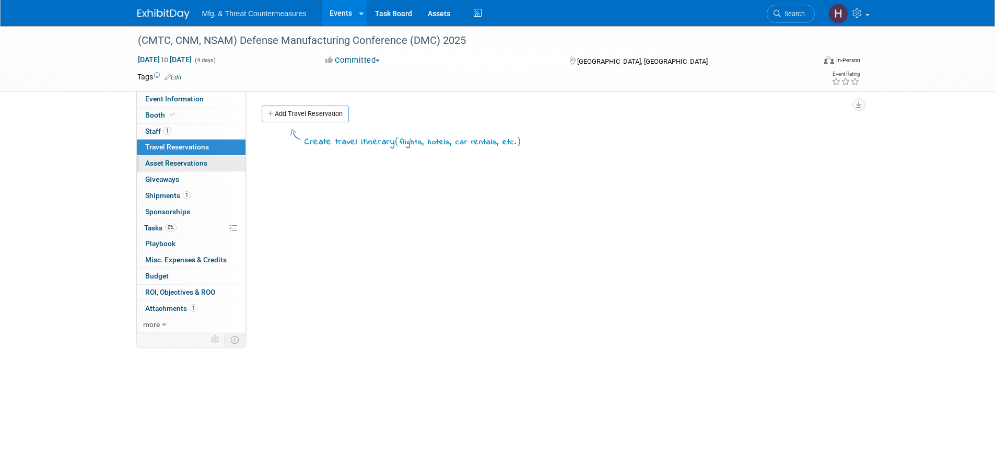
click at [185, 162] on span "Asset Reservations 0" at bounding box center [176, 163] width 62 height 8
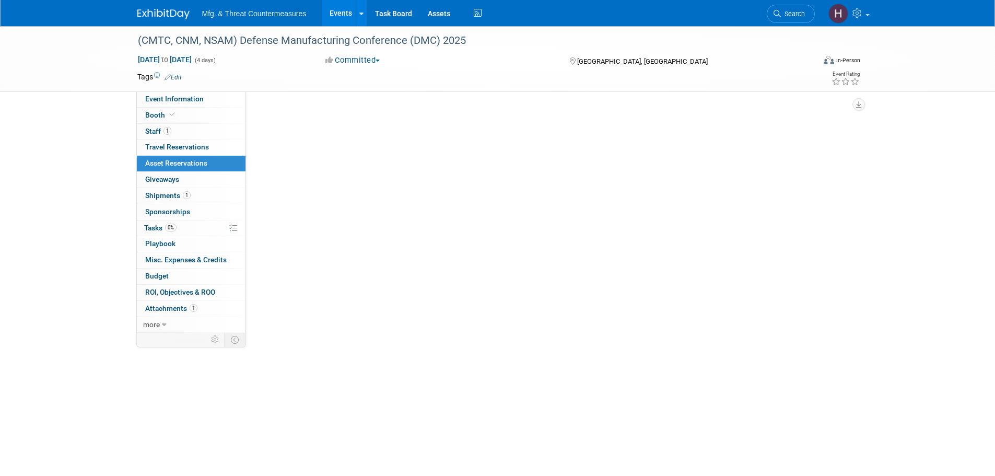
click at [185, 162] on span "Asset Reservations 0" at bounding box center [176, 163] width 62 height 8
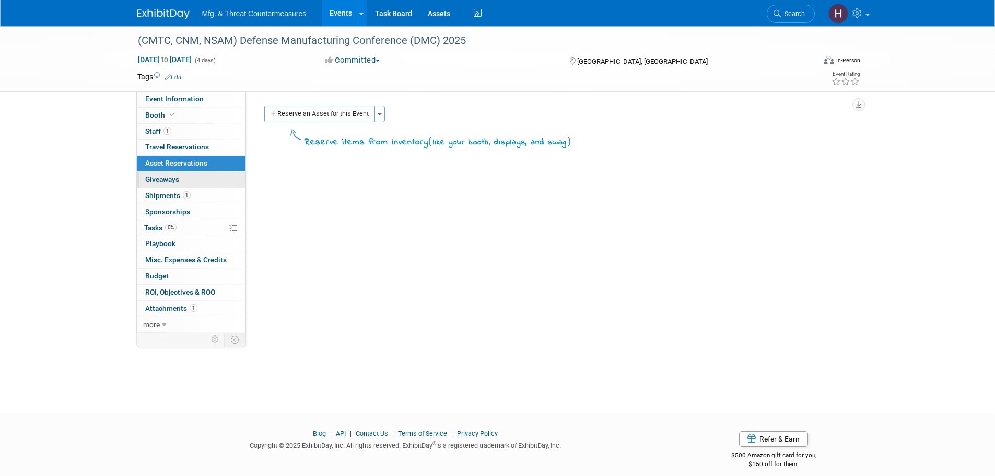
click at [183, 183] on link "0 Giveaways 0" at bounding box center [191, 180] width 109 height 16
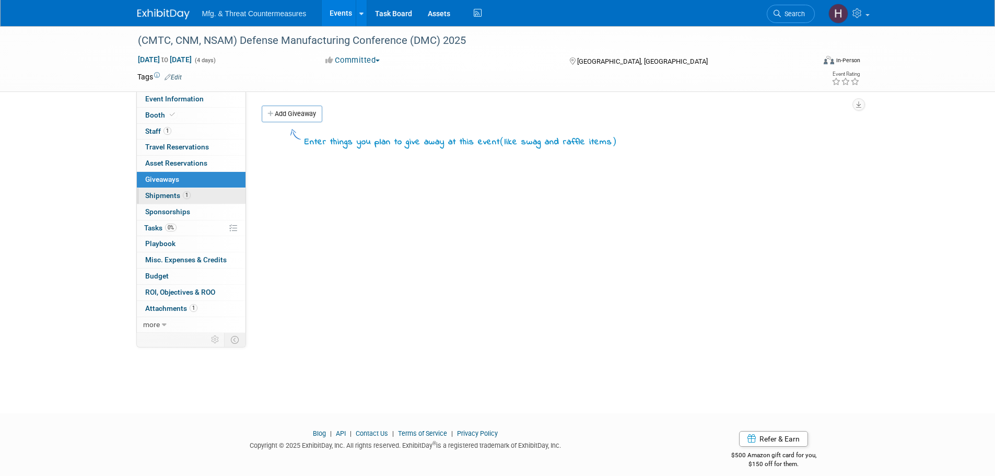
click at [172, 194] on span "Shipments 1" at bounding box center [167, 195] width 45 height 8
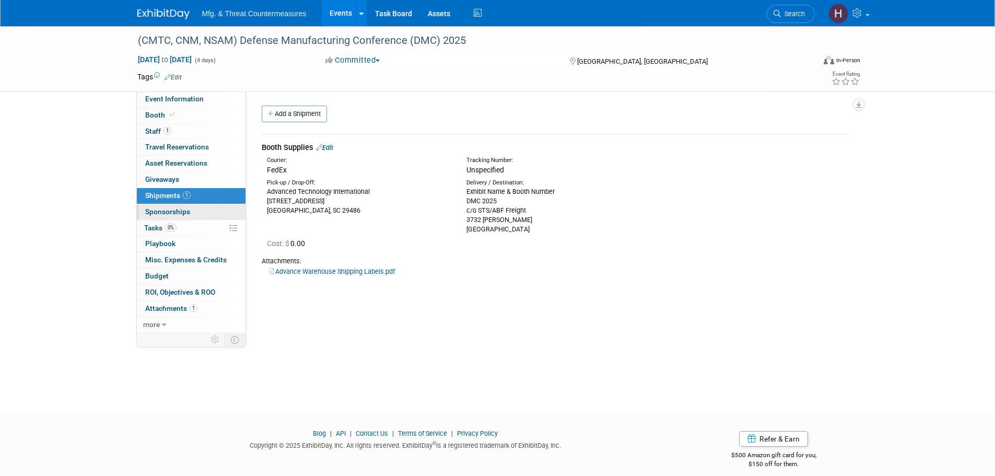
click at [214, 208] on link "0 Sponsorships 0" at bounding box center [191, 212] width 109 height 16
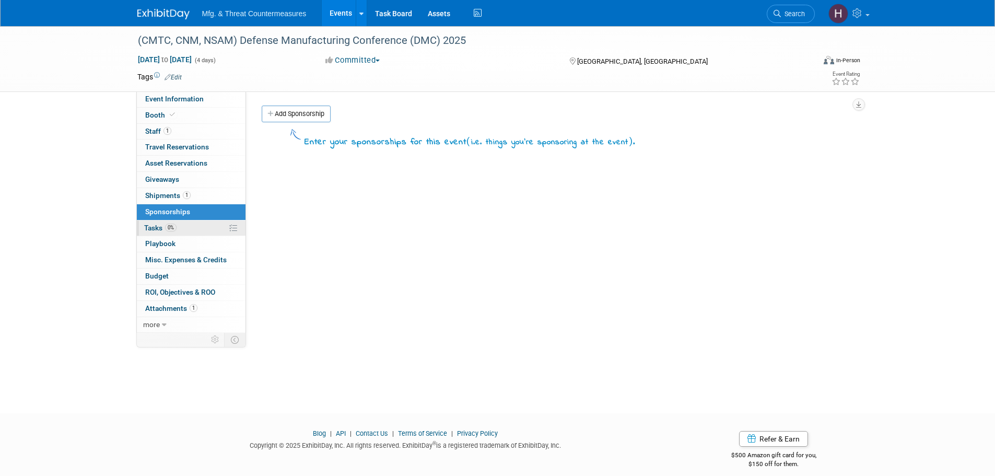
click at [199, 226] on link "0% Tasks 0%" at bounding box center [191, 228] width 109 height 16
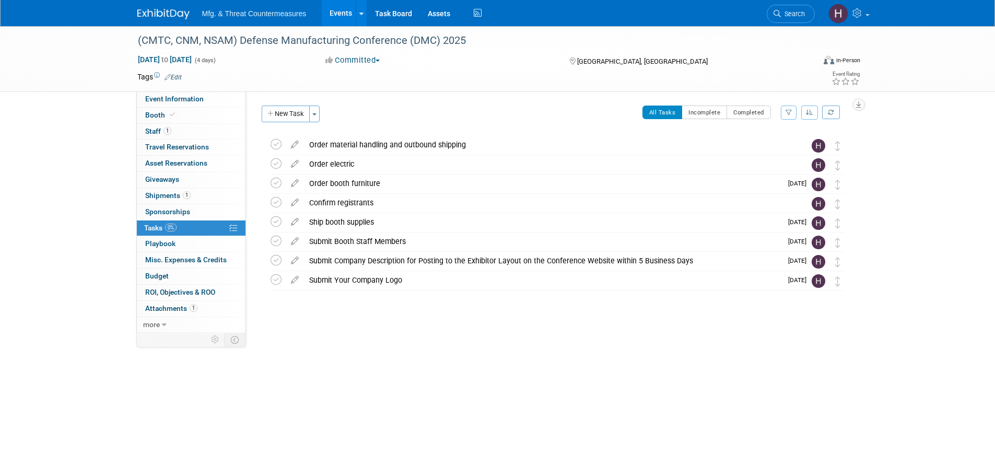
click at [355, 349] on div "(CMTC, CNM, NSAM) Defense Manufacturing Conference (DMC) 2025 Nov 17, 2025 to N…" at bounding box center [497, 210] width 995 height 368
click at [189, 246] on link "0 Playbook 0" at bounding box center [191, 244] width 109 height 16
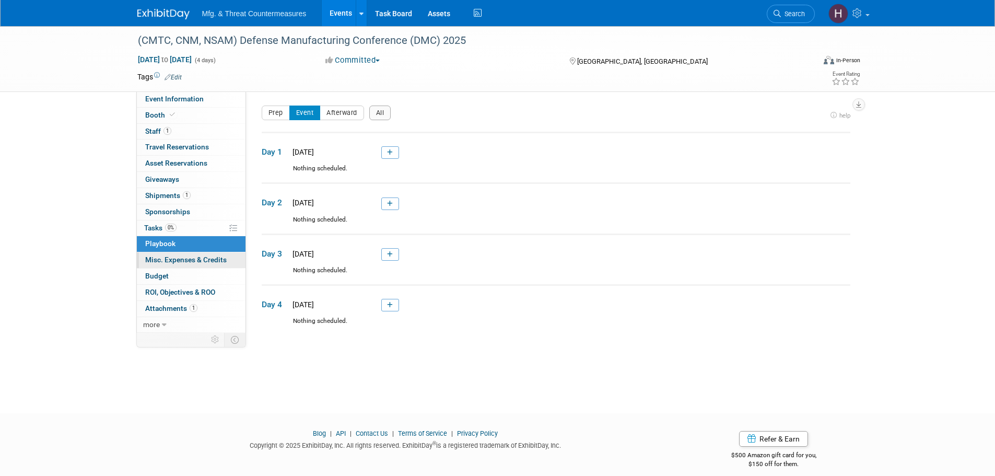
click at [181, 257] on span "Misc. Expenses & Credits 0" at bounding box center [185, 259] width 81 height 8
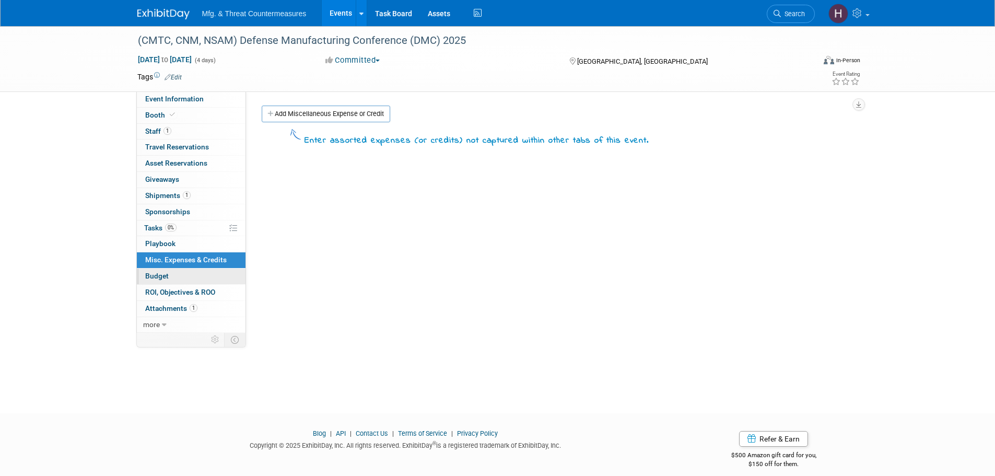
click at [177, 273] on link "Budget" at bounding box center [191, 277] width 109 height 16
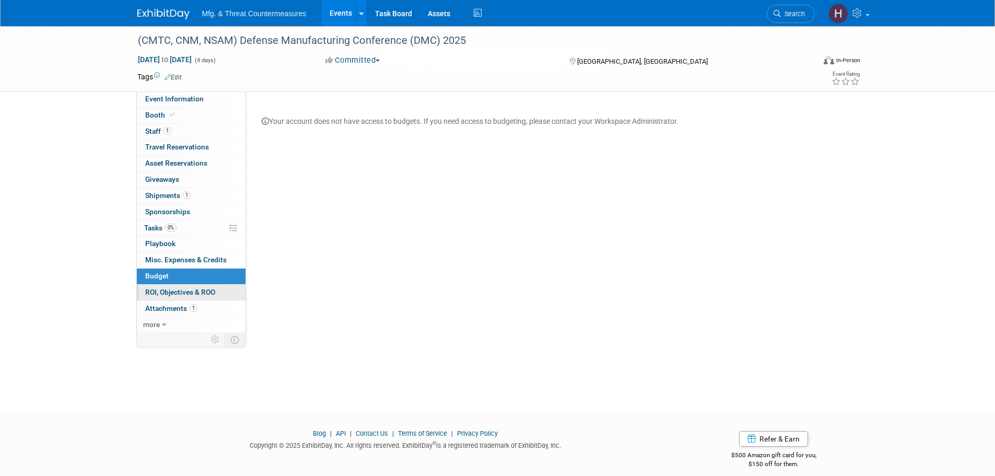
click at [175, 288] on span "ROI, Objectives & ROO 0" at bounding box center [180, 292] width 70 height 8
click at [172, 298] on link "0 ROI, Objectives & ROO 0" at bounding box center [191, 293] width 109 height 16
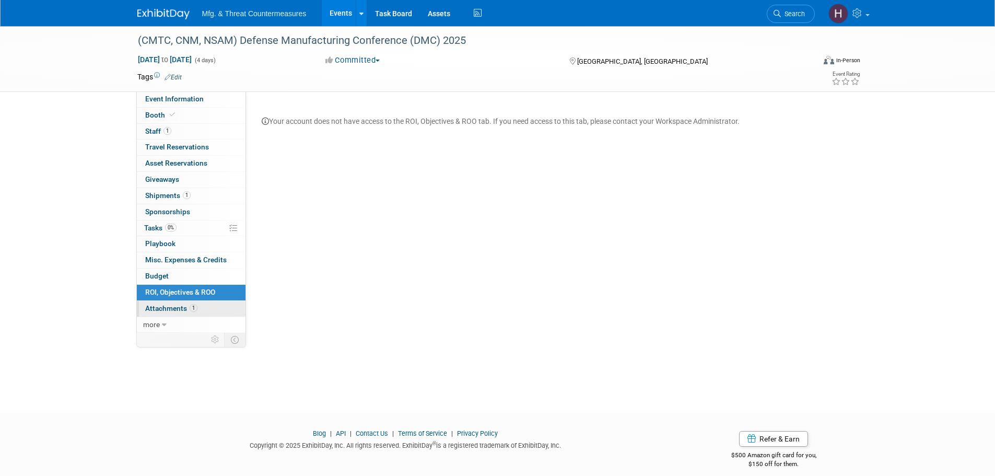
click at [171, 308] on span "Attachments 1" at bounding box center [171, 308] width 52 height 8
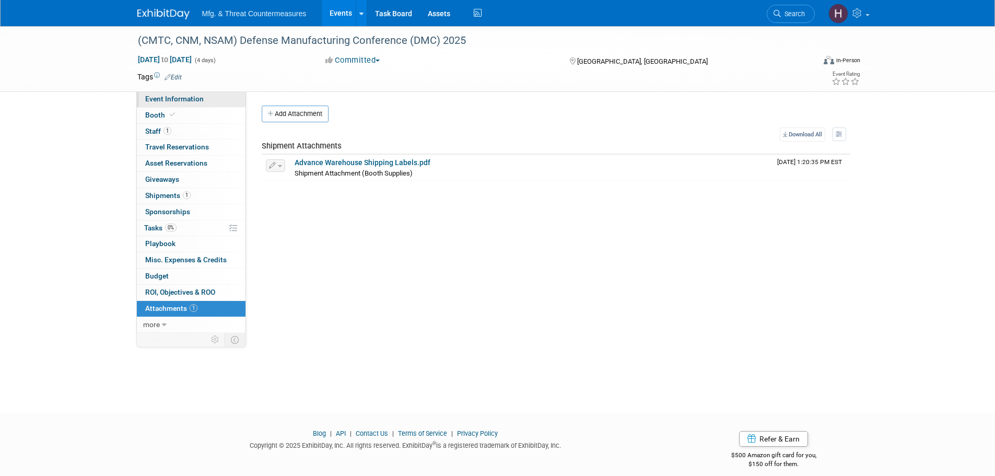
click at [166, 97] on span "Event Information" at bounding box center [174, 99] width 59 height 8
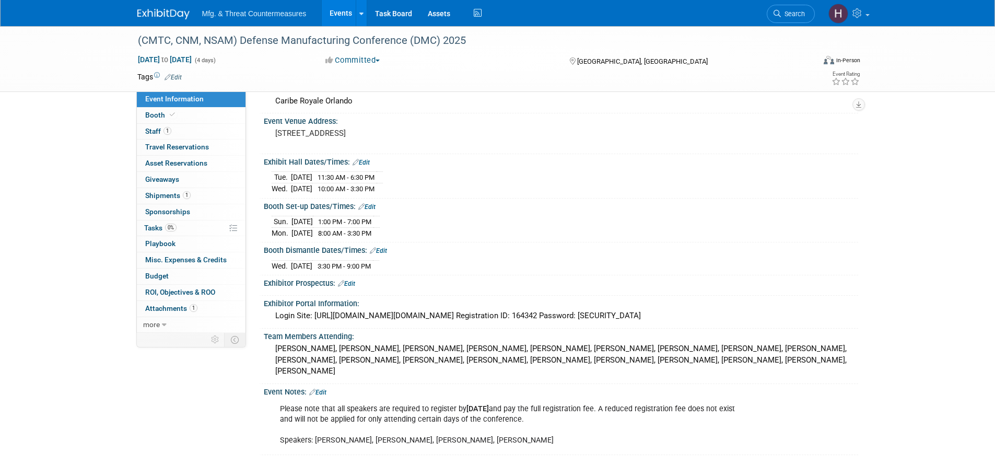
scroll to position [133, 0]
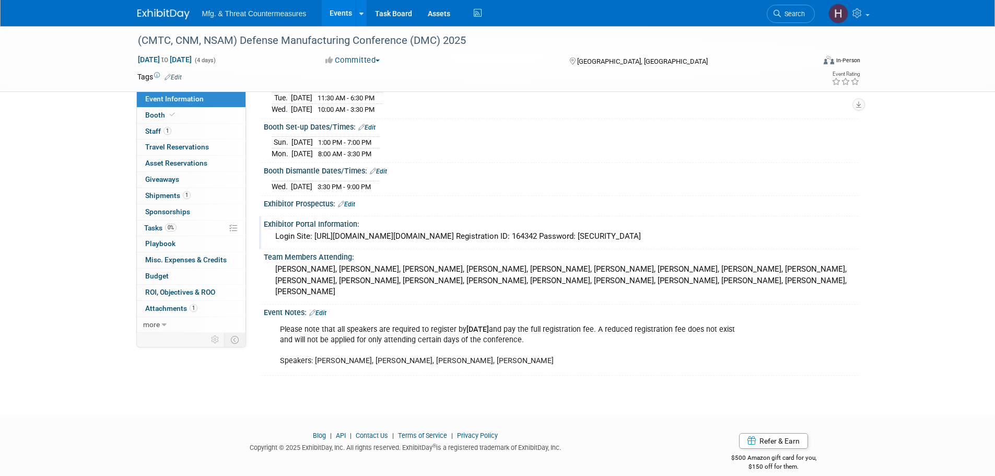
click at [392, 236] on div "Login Site: https://secure.arctos-us.com/login/login.asp?ID=dmc202541128026 Reg…" at bounding box center [561, 236] width 579 height 16
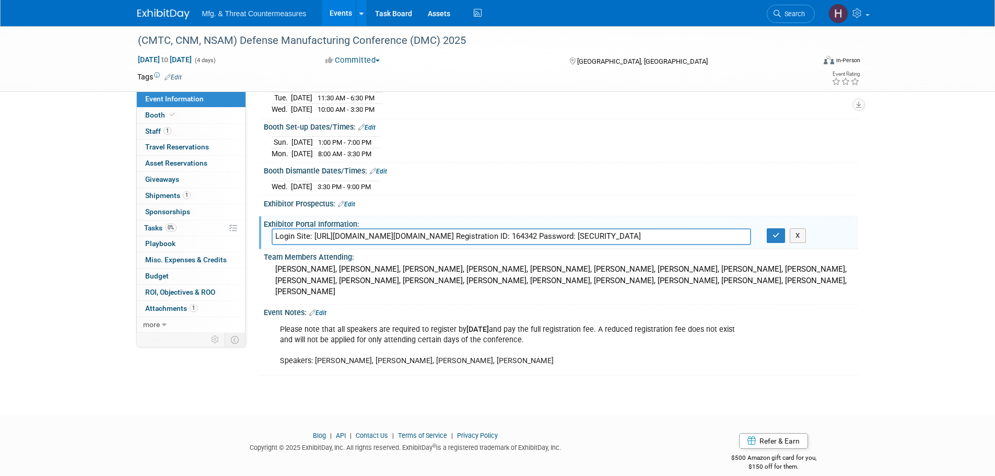
drag, startPoint x: 315, startPoint y: 236, endPoint x: 553, endPoint y: 237, distance: 238.2
click at [553, 237] on input "Login Site: https://secure.arctos-us.com/login/login.asp?ID=dmc202541128026 Reg…" at bounding box center [512, 236] width 480 height 16
drag, startPoint x: 780, startPoint y: 232, endPoint x: 751, endPoint y: 258, distance: 38.5
click at [780, 232] on button "button" at bounding box center [776, 235] width 19 height 15
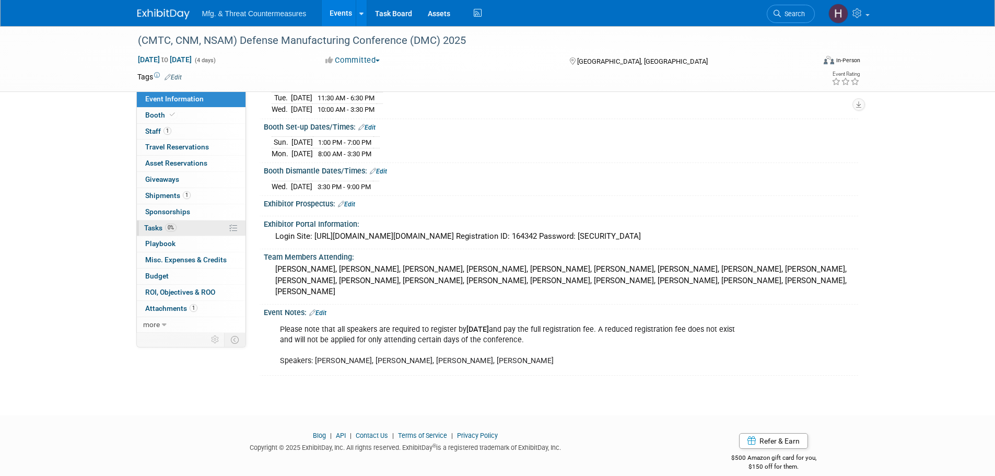
click at [185, 223] on link "0% Tasks 0%" at bounding box center [191, 228] width 109 height 16
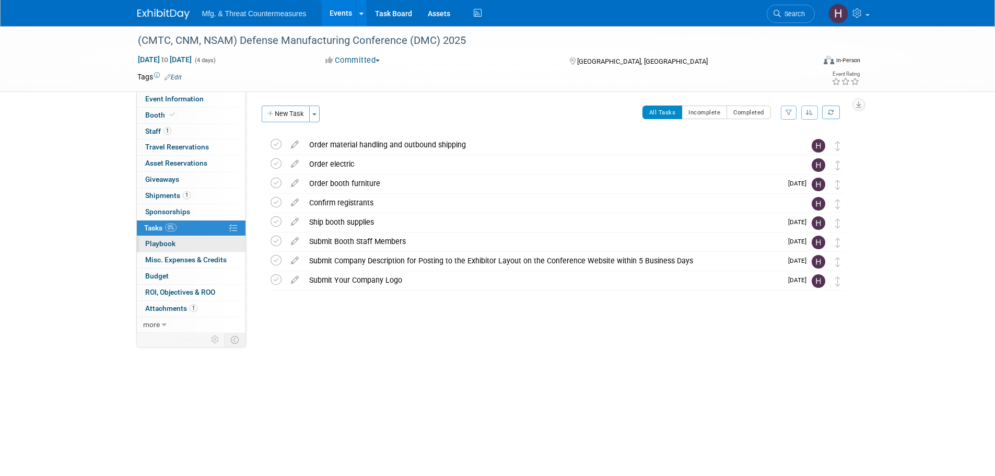
click at [184, 245] on link "0 Playbook 0" at bounding box center [191, 244] width 109 height 16
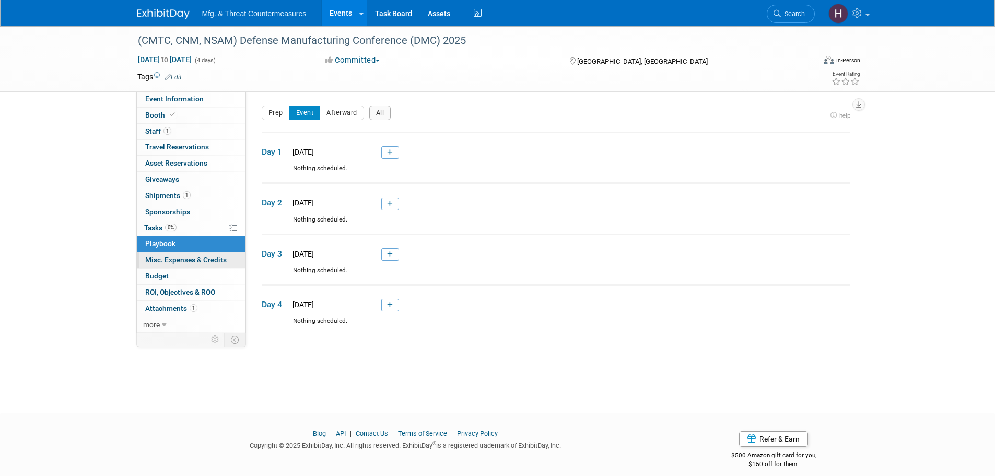
click at [184, 258] on span "Misc. Expenses & Credits 0" at bounding box center [185, 259] width 81 height 8
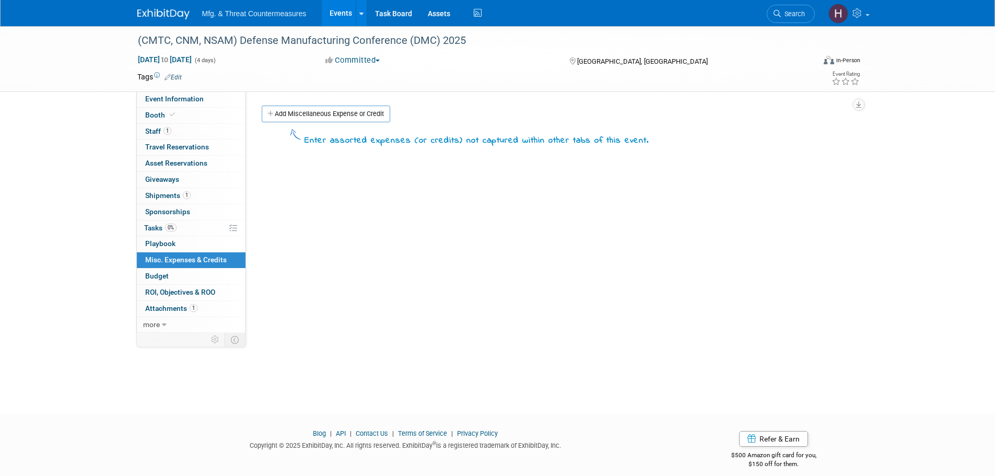
click at [179, 275] on link "Budget" at bounding box center [191, 277] width 109 height 16
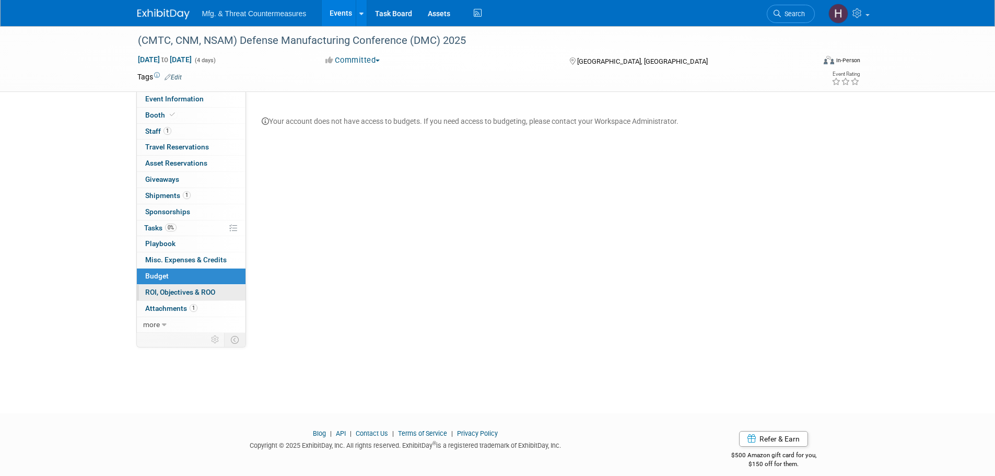
click at [175, 289] on span "ROI, Objectives & ROO 0" at bounding box center [180, 292] width 70 height 8
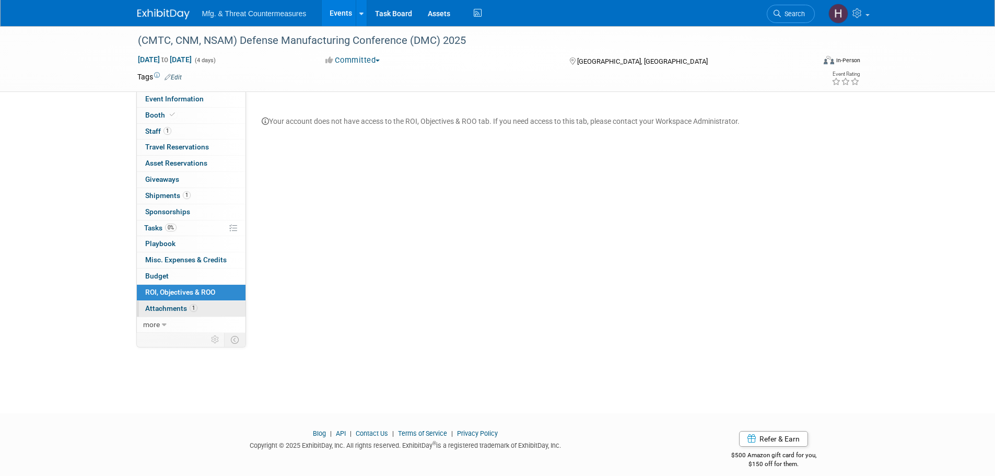
click at [173, 304] on link "1 Attachments 1" at bounding box center [191, 309] width 109 height 16
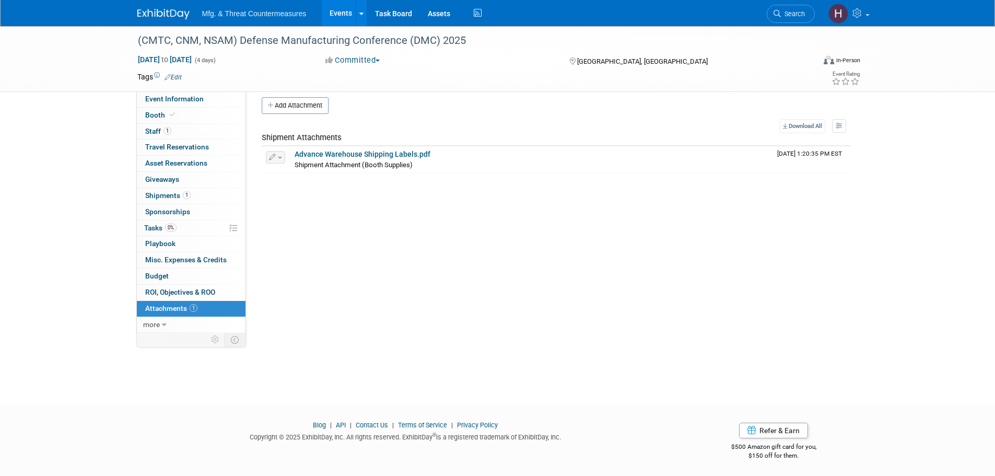
scroll to position [10, 0]
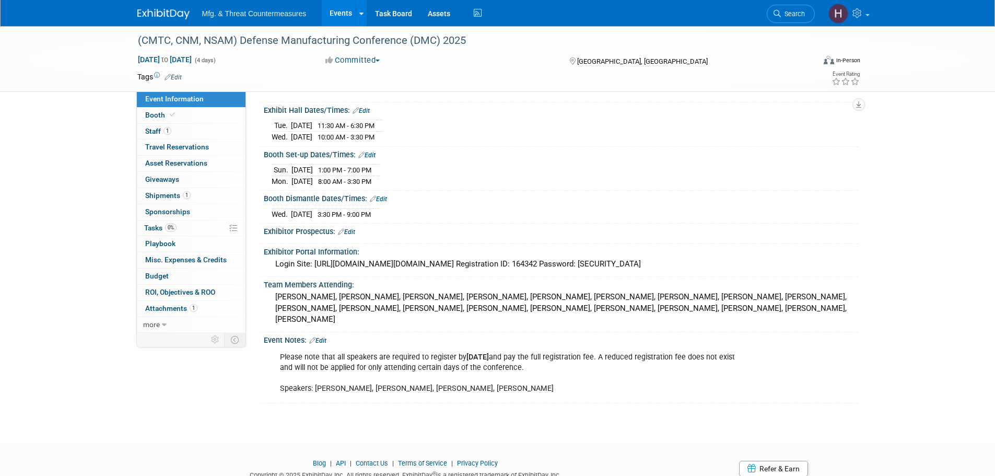
scroll to position [133, 0]
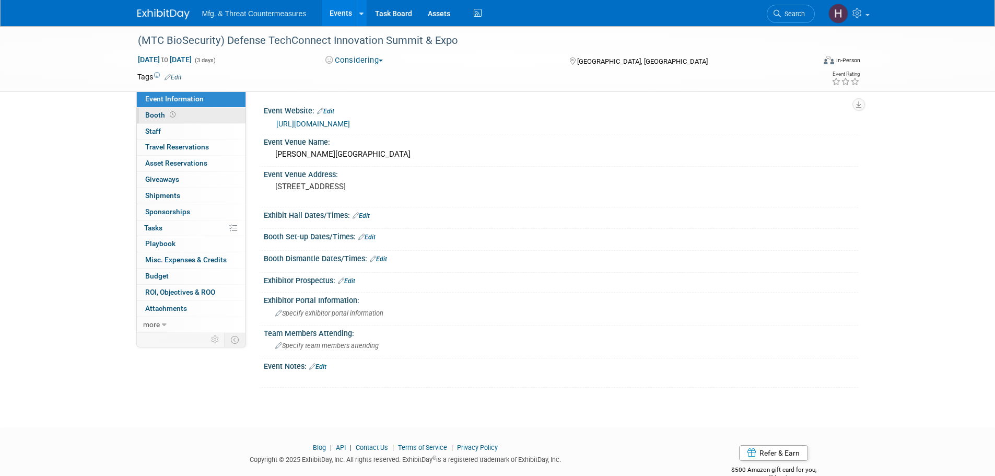
click at [166, 118] on span "Booth" at bounding box center [161, 115] width 32 height 8
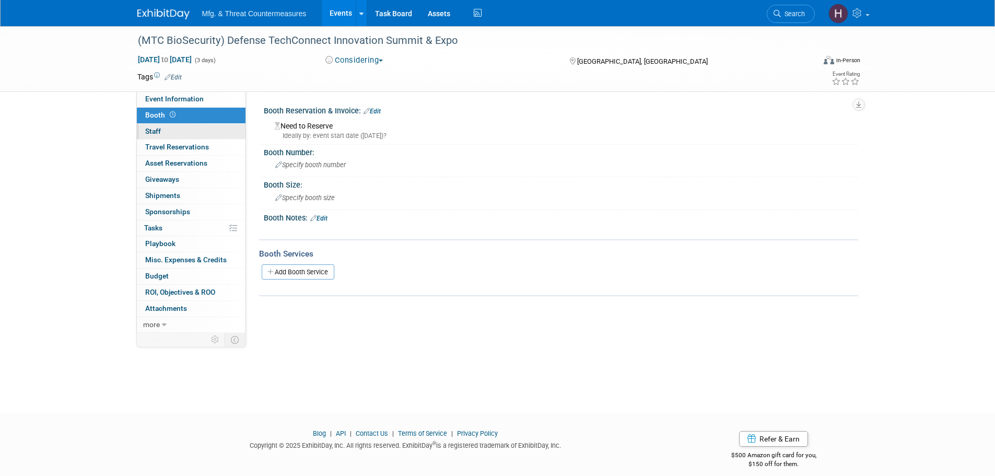
click at [169, 127] on link "0 Staff 0" at bounding box center [191, 132] width 109 height 16
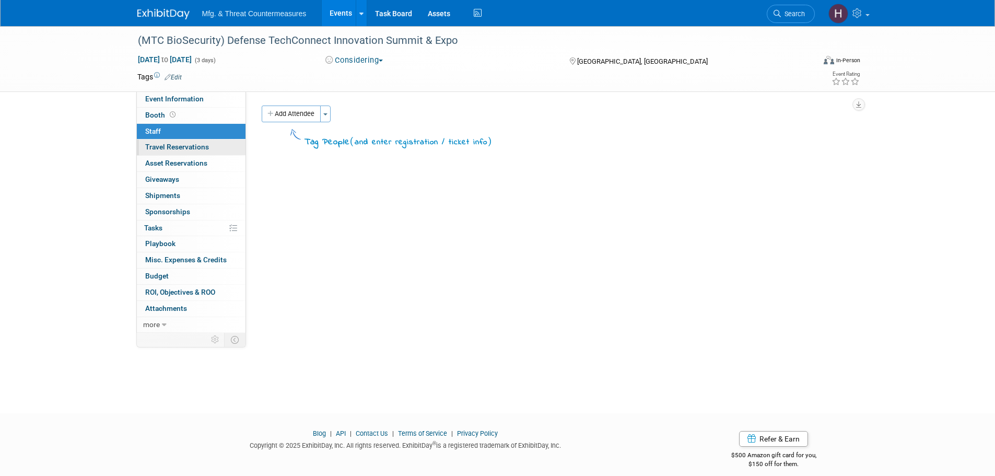
click at [170, 144] on span "Travel Reservations 0" at bounding box center [177, 147] width 64 height 8
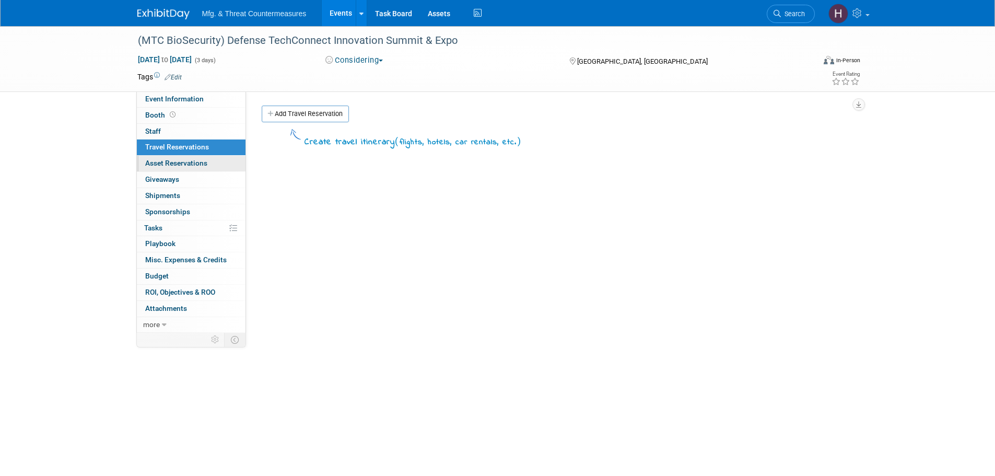
click at [169, 164] on span "Asset Reservations 0" at bounding box center [176, 163] width 62 height 8
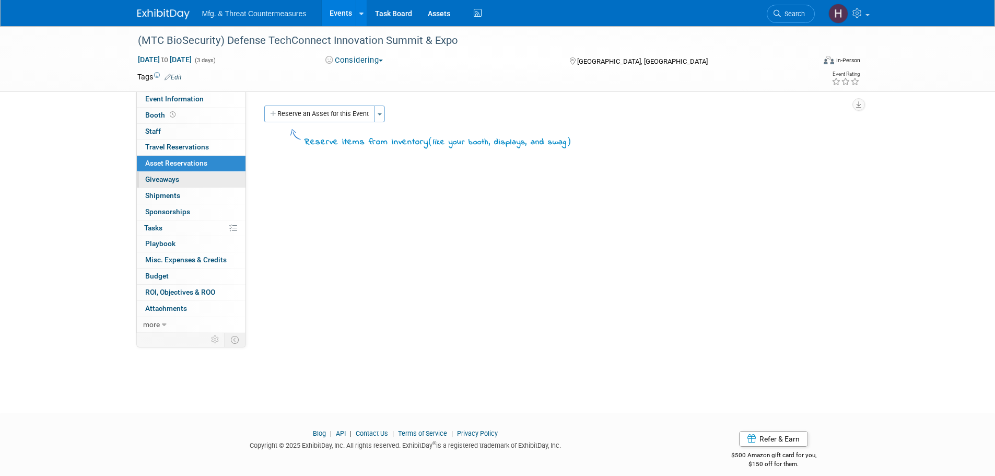
click at [169, 184] on link "0 Giveaways 0" at bounding box center [191, 180] width 109 height 16
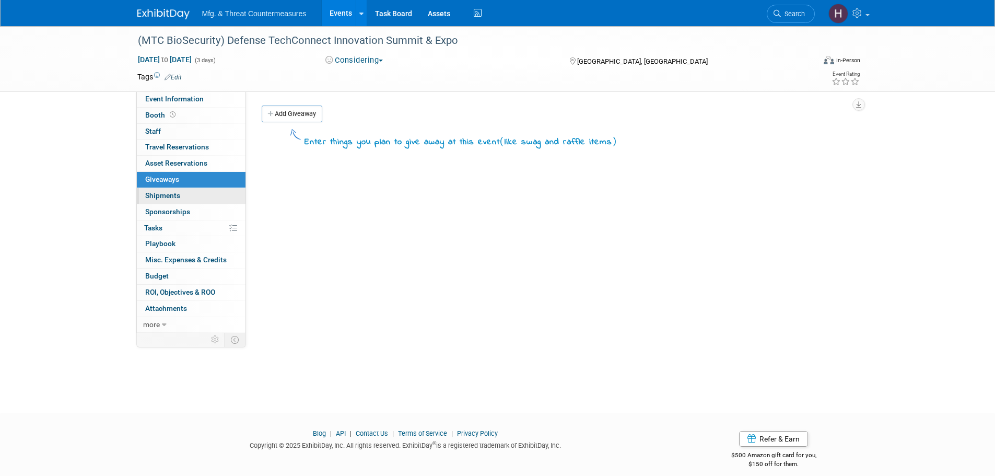
click at [166, 199] on span "Shipments 0" at bounding box center [162, 195] width 35 height 8
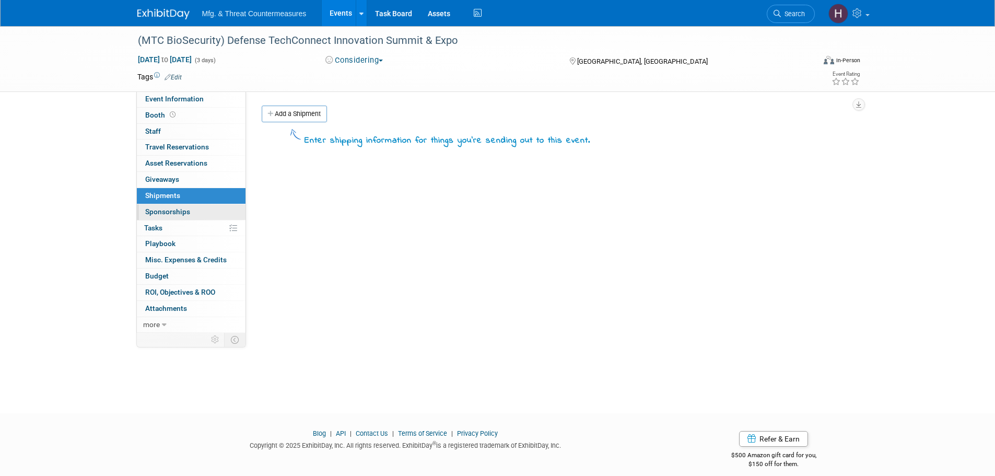
click at [167, 214] on span "Sponsorships 0" at bounding box center [167, 211] width 45 height 8
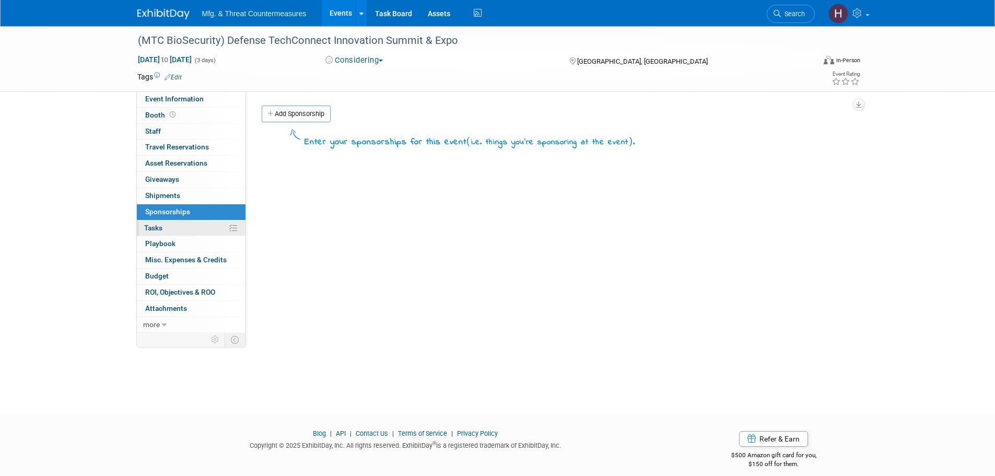
click at [171, 227] on link "0% Tasks 0%" at bounding box center [191, 228] width 109 height 16
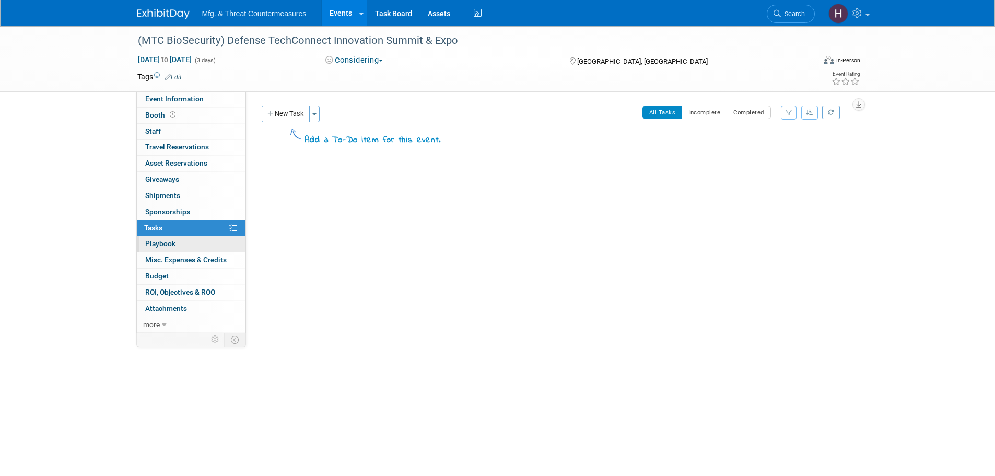
click at [176, 244] on link "0 Playbook 0" at bounding box center [191, 244] width 109 height 16
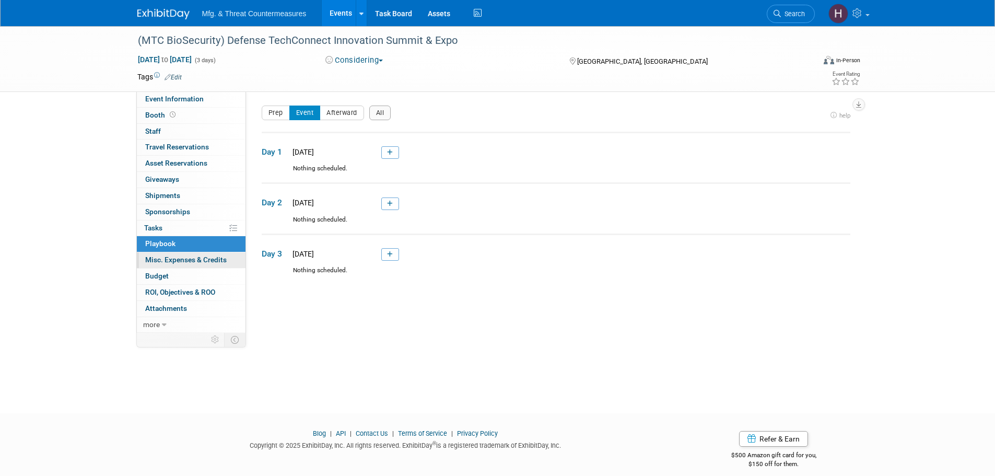
click at [180, 253] on link "0 Misc. Expenses & Credits 0" at bounding box center [191, 260] width 109 height 16
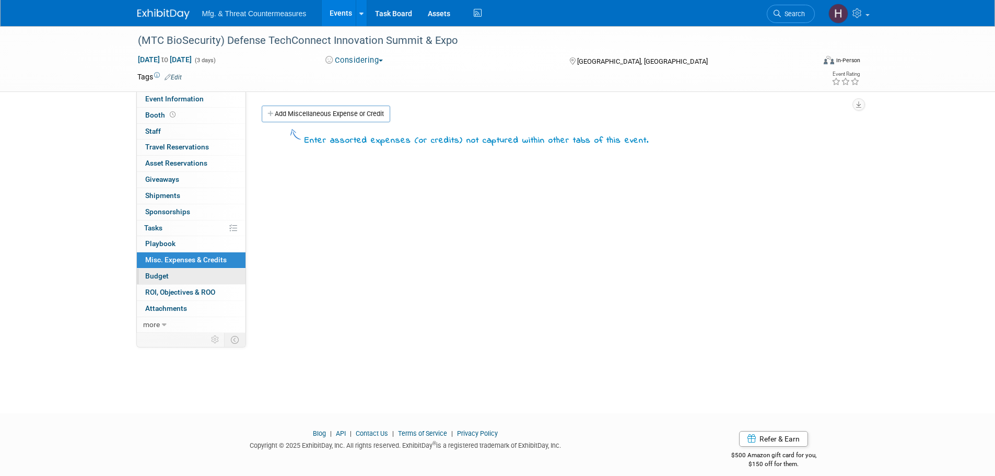
click at [184, 277] on link "Budget" at bounding box center [191, 277] width 109 height 16
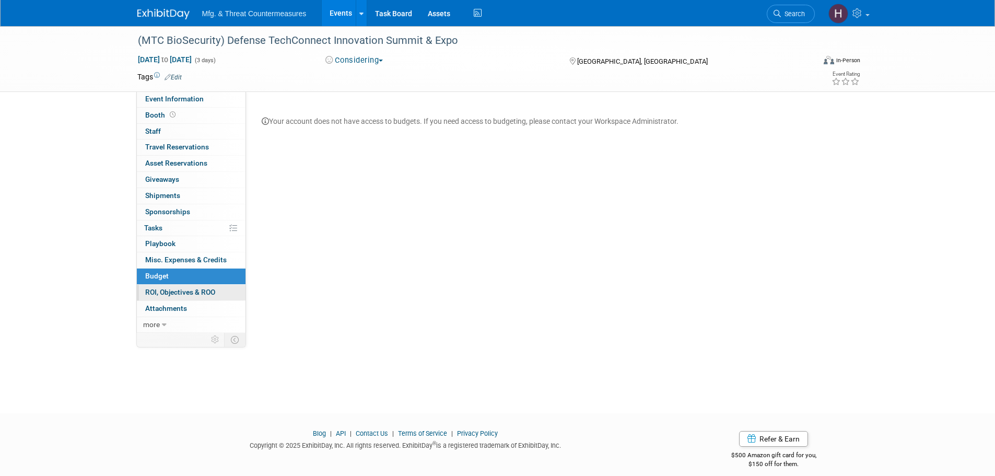
click at [183, 293] on span "ROI, Objectives & ROO 0" at bounding box center [180, 292] width 70 height 8
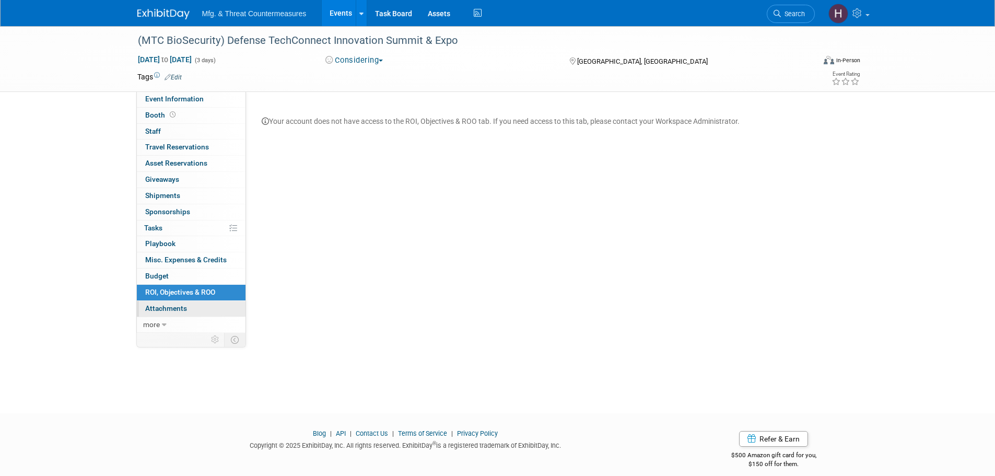
click at [181, 312] on link "0 Attachments 0" at bounding box center [191, 309] width 109 height 16
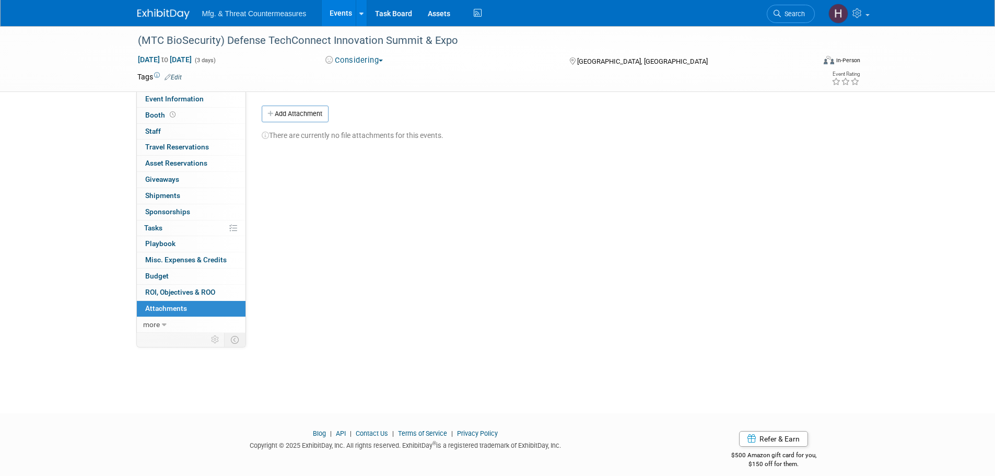
scroll to position [10, 0]
